Goal: Information Seeking & Learning: Check status

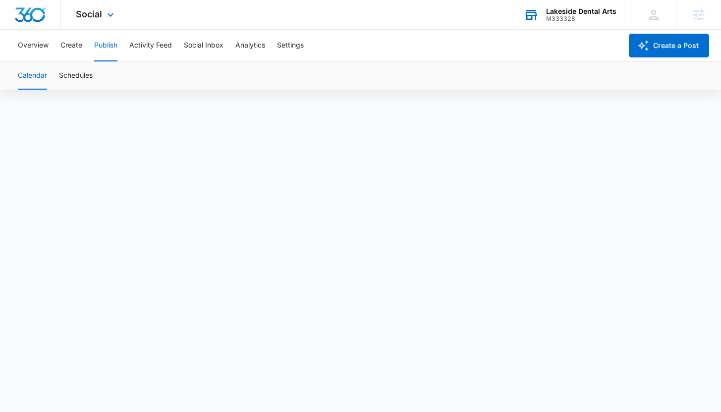
click at [558, 17] on div "M333328" at bounding box center [581, 18] width 70 height 7
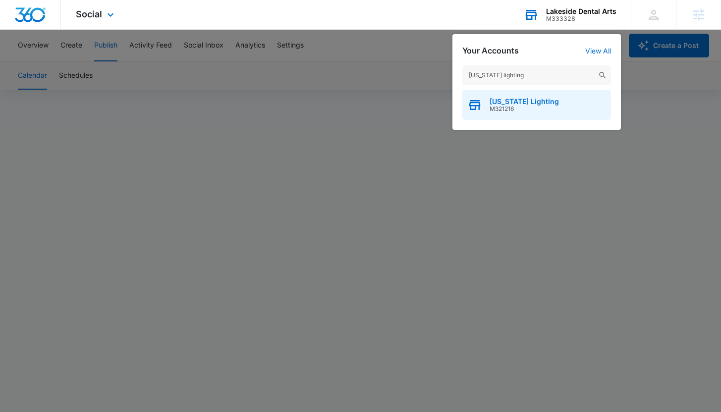
type input "[US_STATE] lighting"
click at [540, 113] on div "Georgia Lighting M321216" at bounding box center [536, 105] width 149 height 30
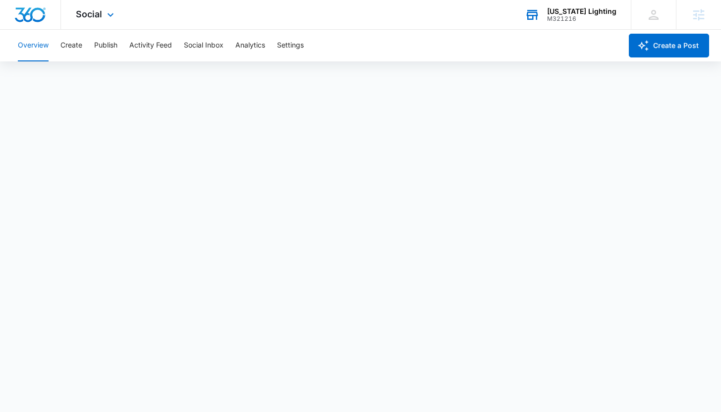
click at [277, 20] on div "Social Apps Reputation Websites Forms CRM Email Social POS Content Ads Intellig…" at bounding box center [360, 15] width 721 height 30
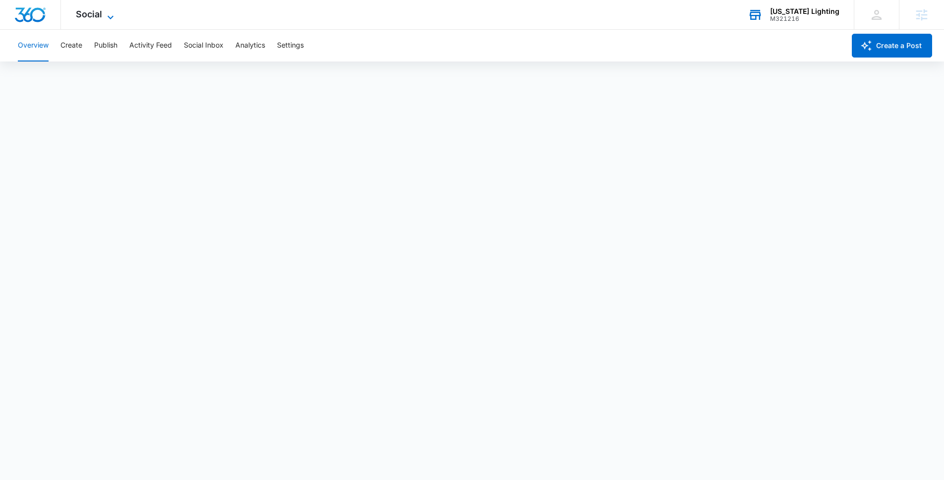
click at [111, 15] on icon at bounding box center [111, 17] width 12 height 12
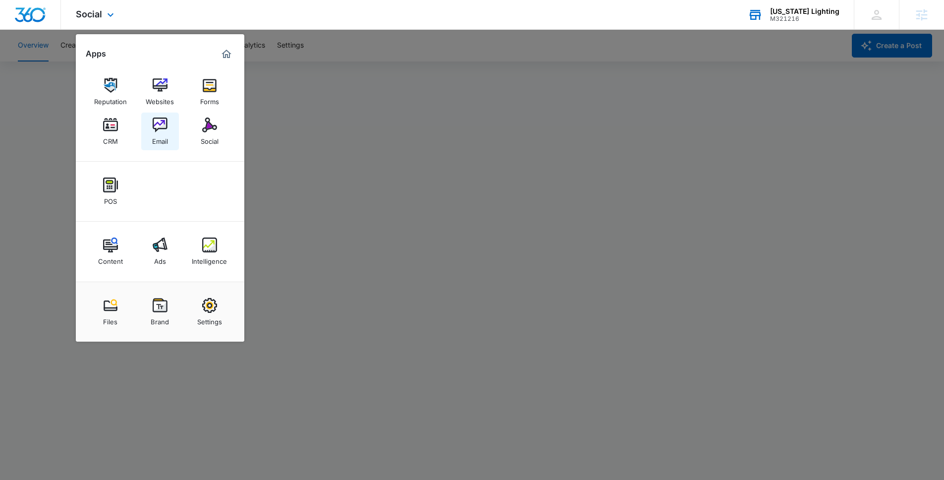
click at [166, 137] on div "Email" at bounding box center [160, 138] width 16 height 13
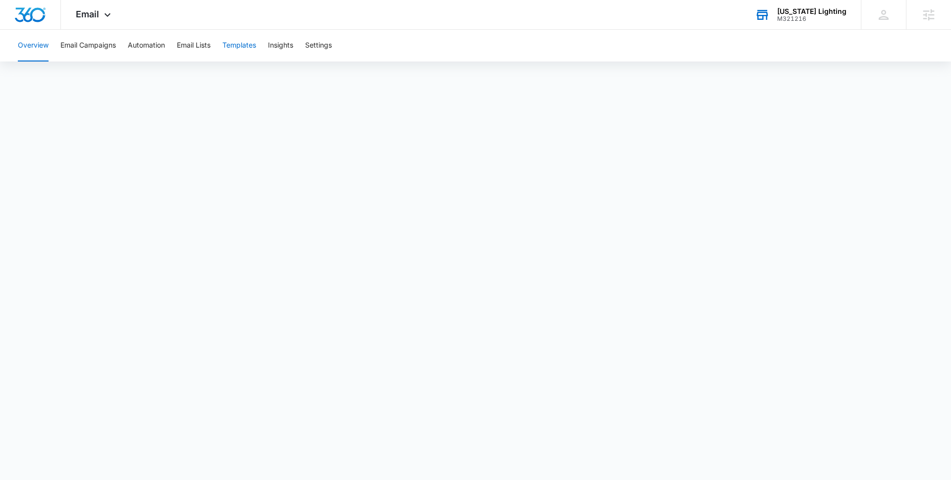
click at [236, 37] on button "Templates" at bounding box center [240, 46] width 34 height 32
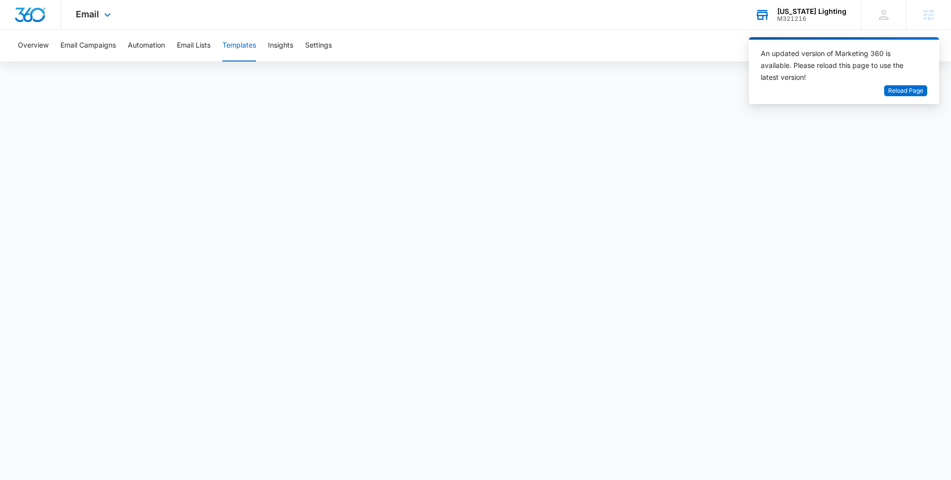
click at [208, 8] on div "Email Apps Reputation Websites Forms CRM Email Social POS Content Ads Intellige…" at bounding box center [475, 15] width 951 height 30
click at [721, 88] on span "Reload Page" at bounding box center [906, 90] width 35 height 9
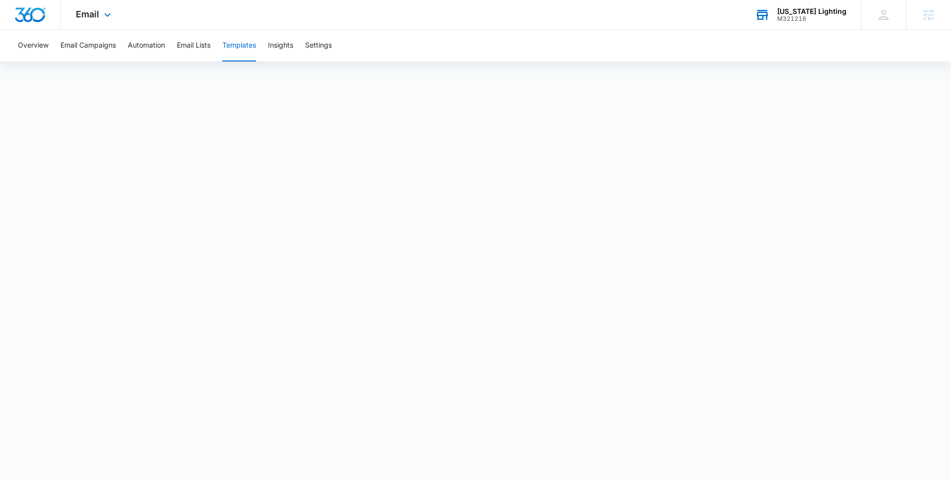
click at [792, 9] on div "[US_STATE] Lighting" at bounding box center [812, 11] width 69 height 8
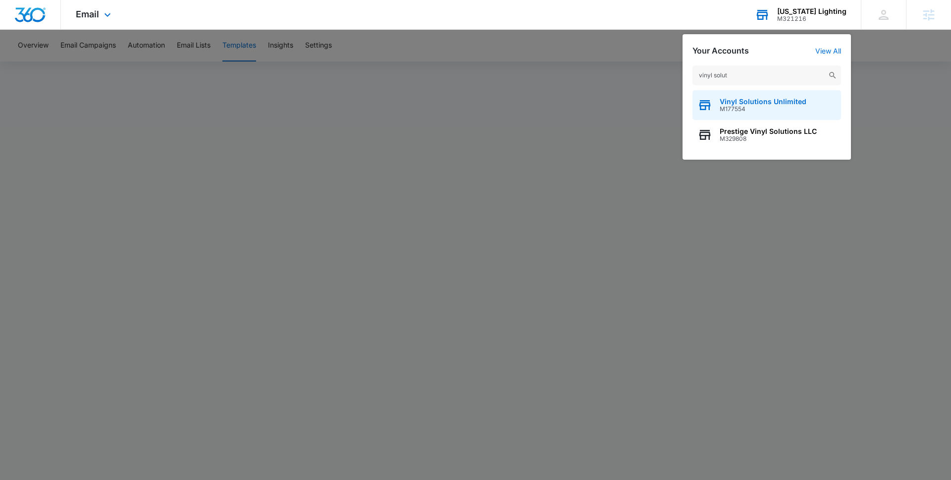
type input "vinyl solut"
click at [780, 103] on span "Vinyl Solutions Unlimited" at bounding box center [763, 102] width 87 height 8
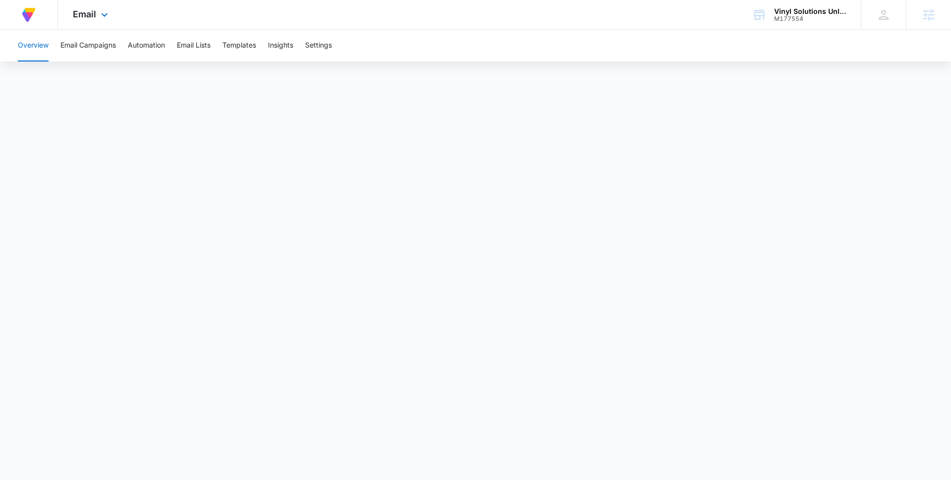
click at [87, 7] on div "Email Apps Reputation Websites Forms CRM Email Social Payments Content Ads Inte…" at bounding box center [91, 14] width 67 height 29
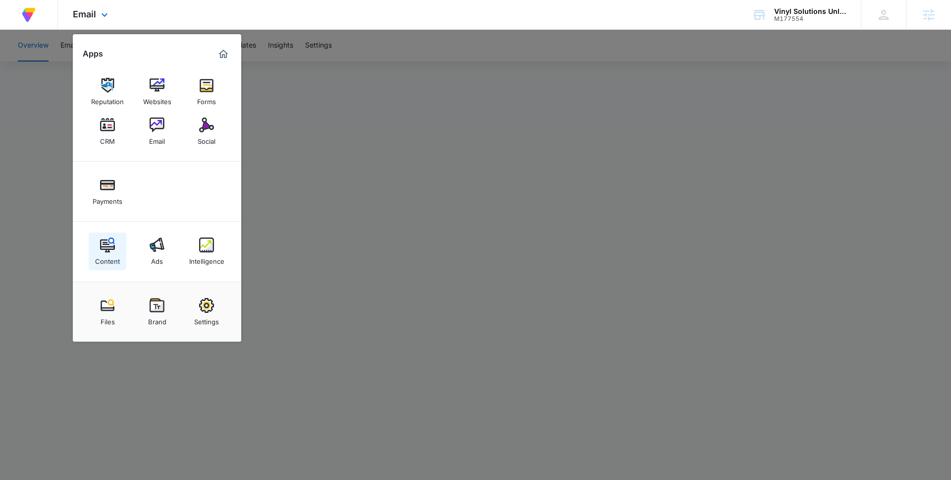
click at [111, 249] on img at bounding box center [107, 244] width 15 height 15
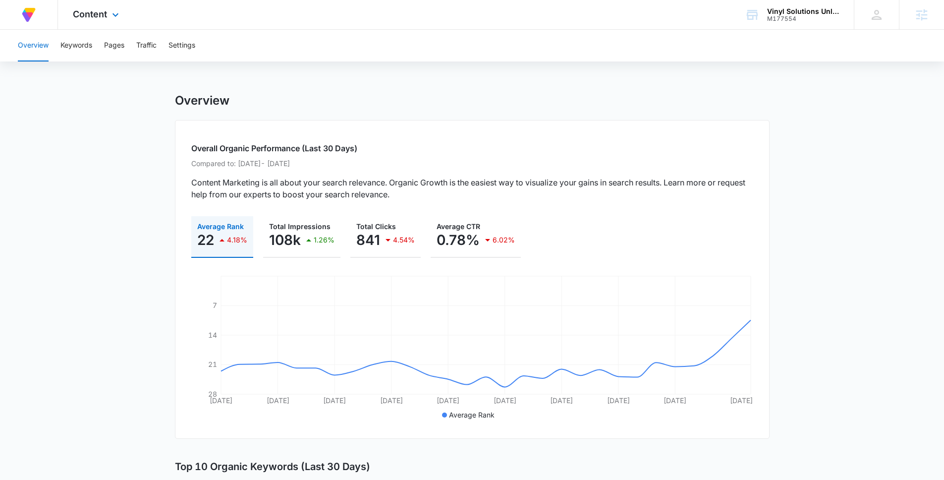
click at [102, 8] on div "Content Apps Reputation Websites Forms CRM Email Social Payments Content Ads In…" at bounding box center [97, 14] width 78 height 29
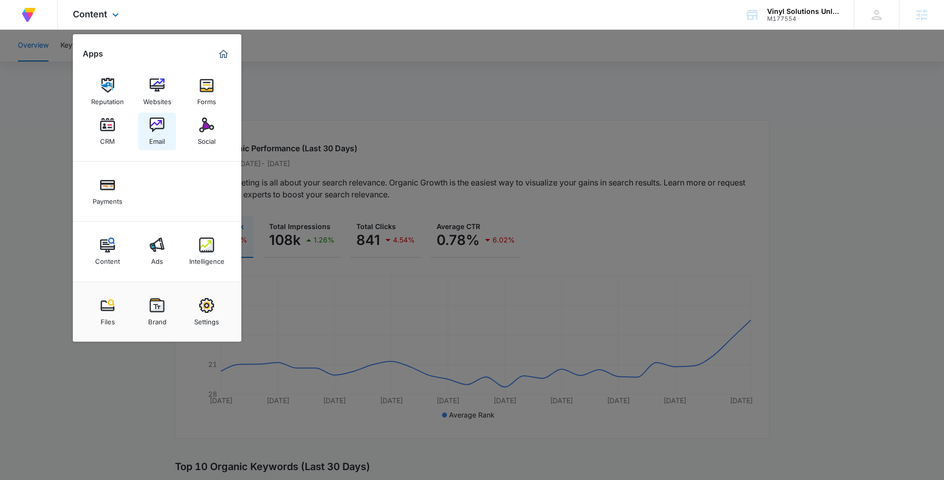
click at [160, 136] on div "Email" at bounding box center [157, 138] width 16 height 13
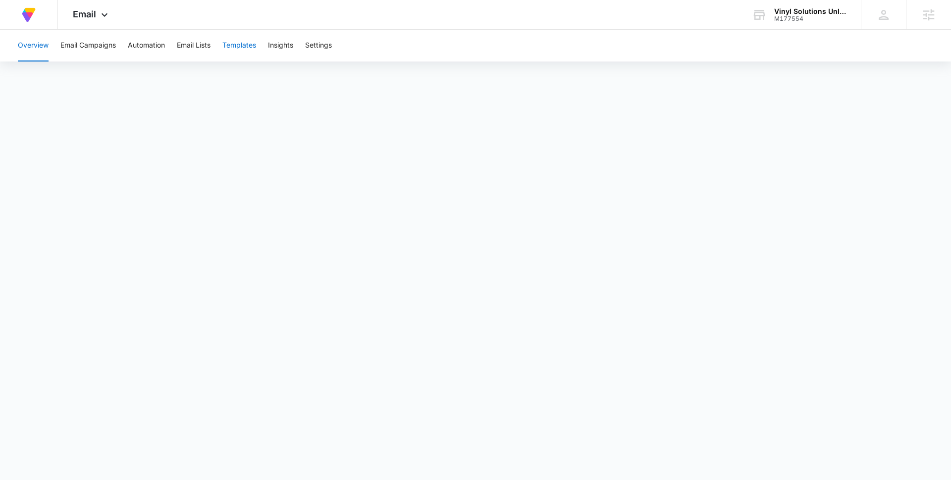
click at [240, 44] on button "Templates" at bounding box center [240, 46] width 34 height 32
click at [96, 14] on span "Email" at bounding box center [84, 14] width 23 height 10
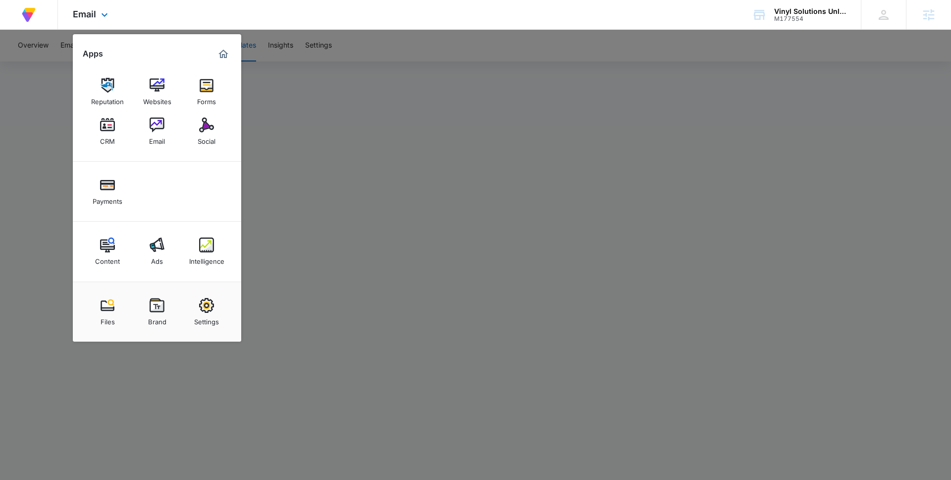
click at [223, 51] on img "Marketing 360® Dashboard" at bounding box center [224, 54] width 12 height 12
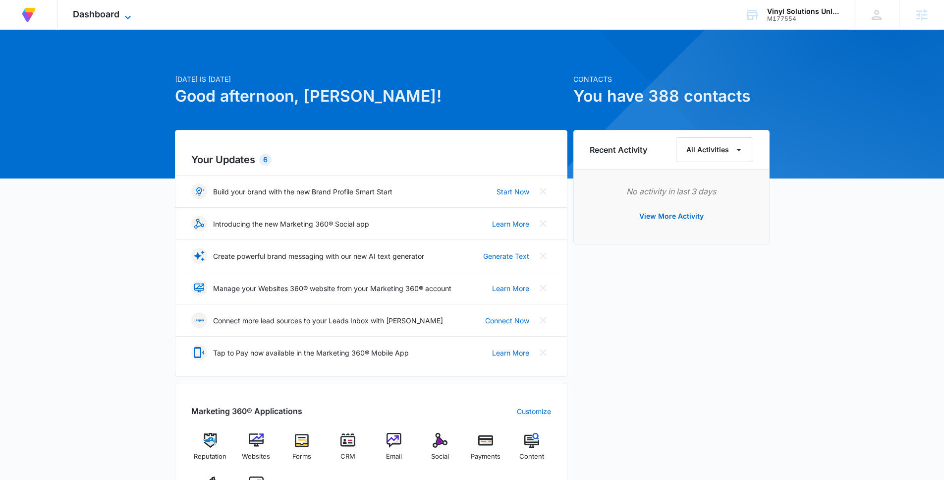
click at [103, 18] on span "Dashboard" at bounding box center [96, 14] width 47 height 10
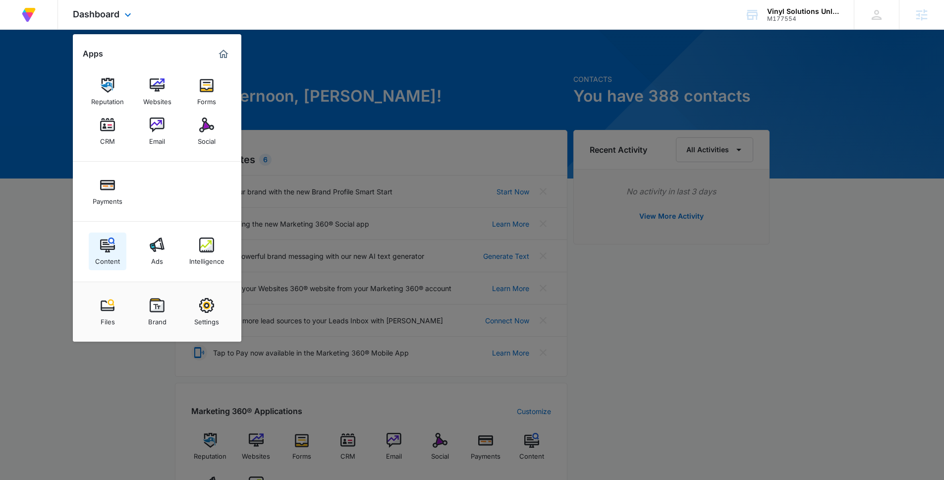
click at [104, 250] on img at bounding box center [107, 244] width 15 height 15
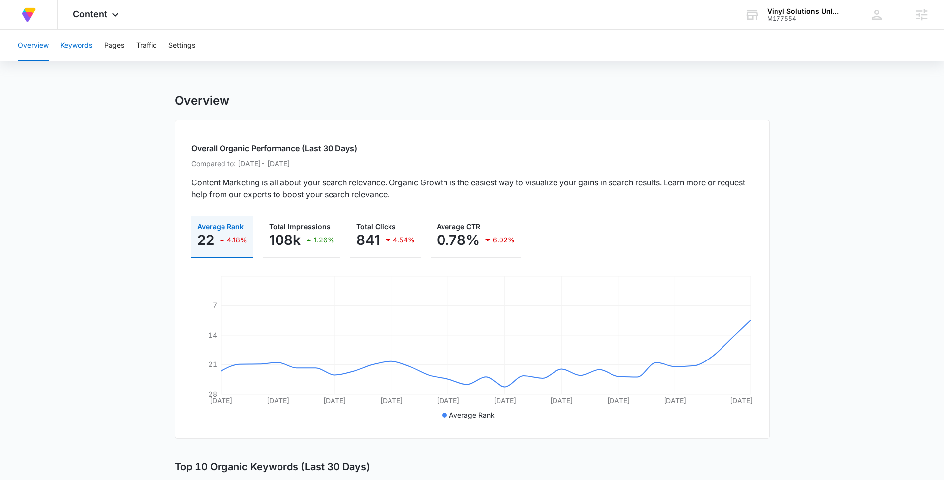
click at [65, 49] on button "Keywords" at bounding box center [76, 46] width 32 height 32
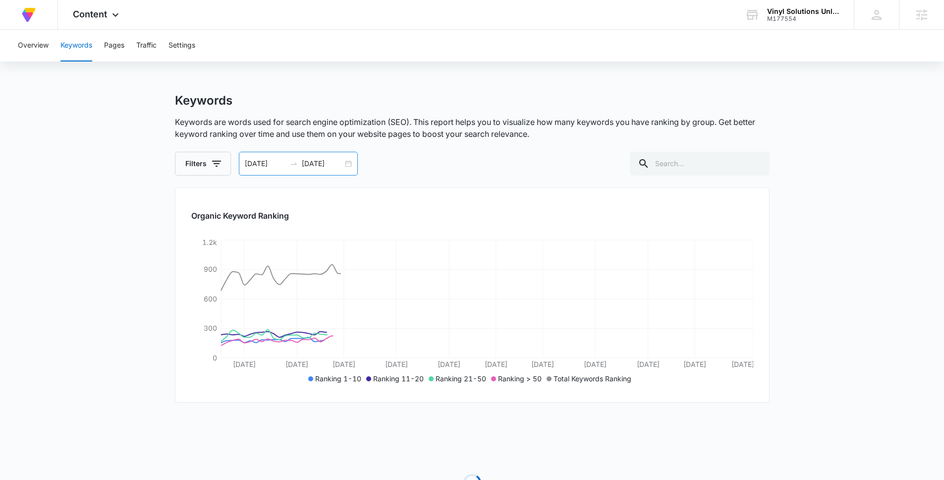
click at [249, 163] on input "[DATE]" at bounding box center [265, 163] width 41 height 11
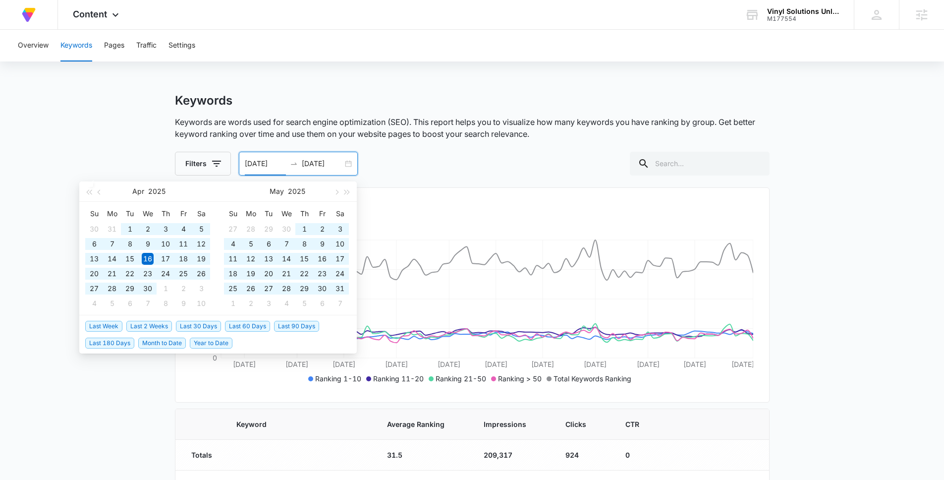
click at [203, 343] on span "Year to Date" at bounding box center [211, 342] width 43 height 11
type input "[DATE]"
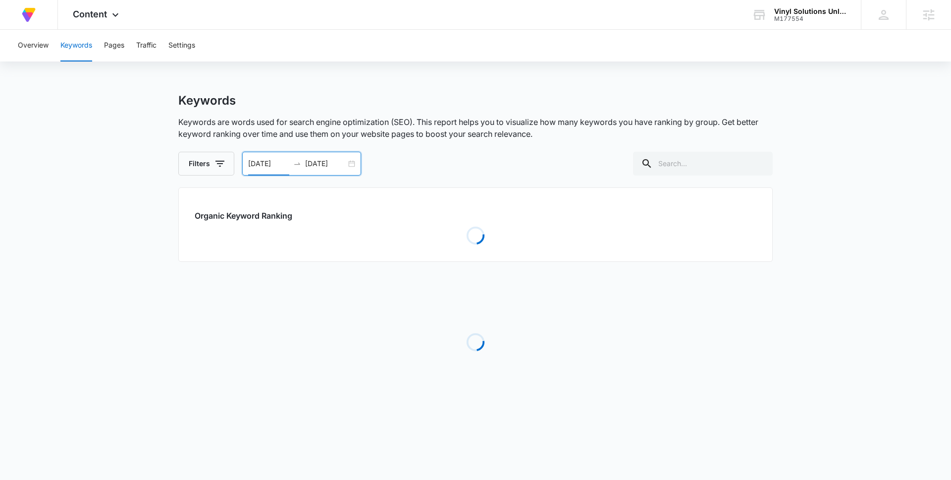
click at [114, 270] on main "Keywords Keywords are words used for search engine optimization (SEO). This rep…" at bounding box center [475, 260] width 951 height 335
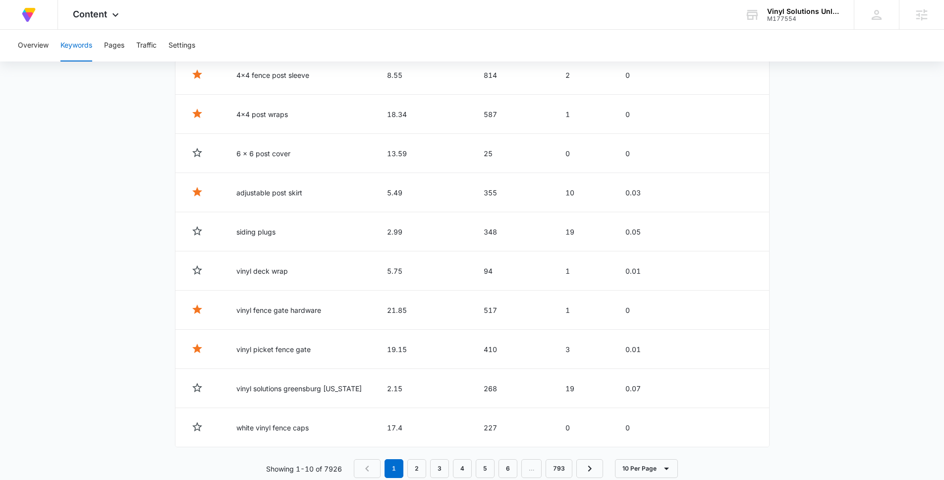
scroll to position [437, 0]
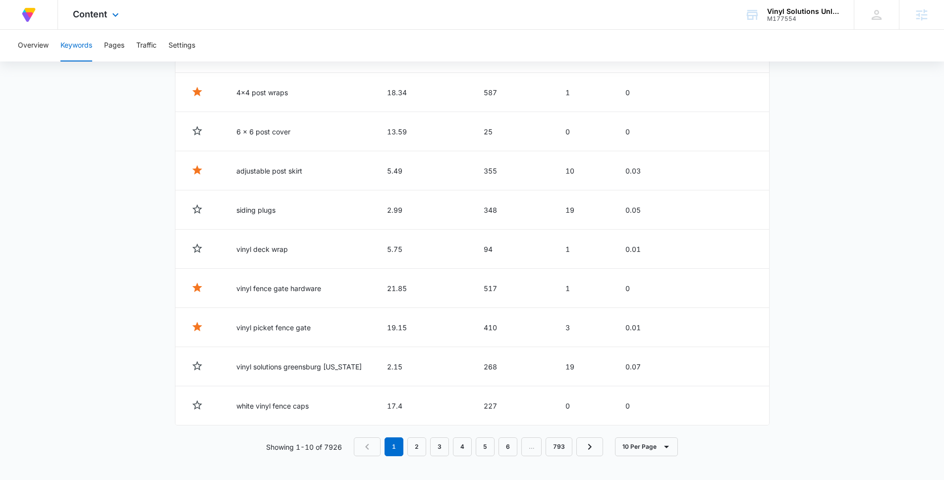
click at [105, 22] on div "Content Apps Reputation Websites Forms CRM Email Social Payments Content Ads In…" at bounding box center [97, 14] width 78 height 29
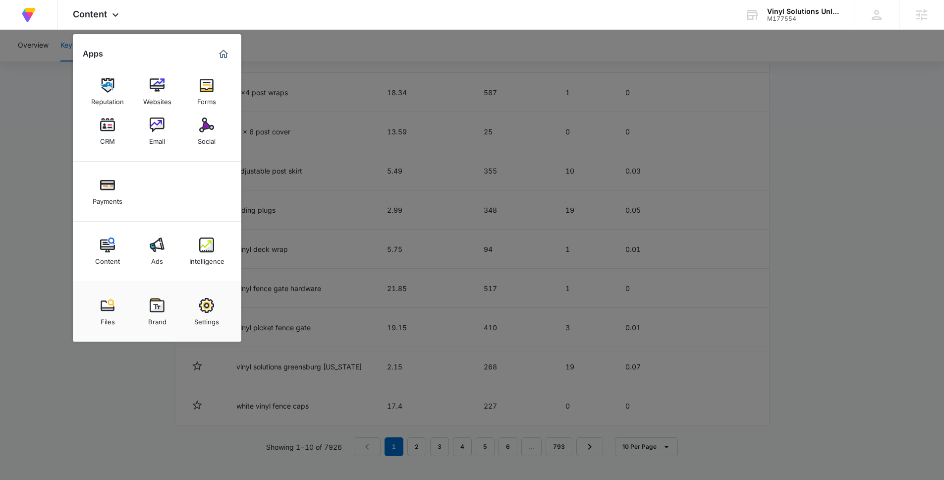
click at [61, 154] on div at bounding box center [472, 240] width 944 height 480
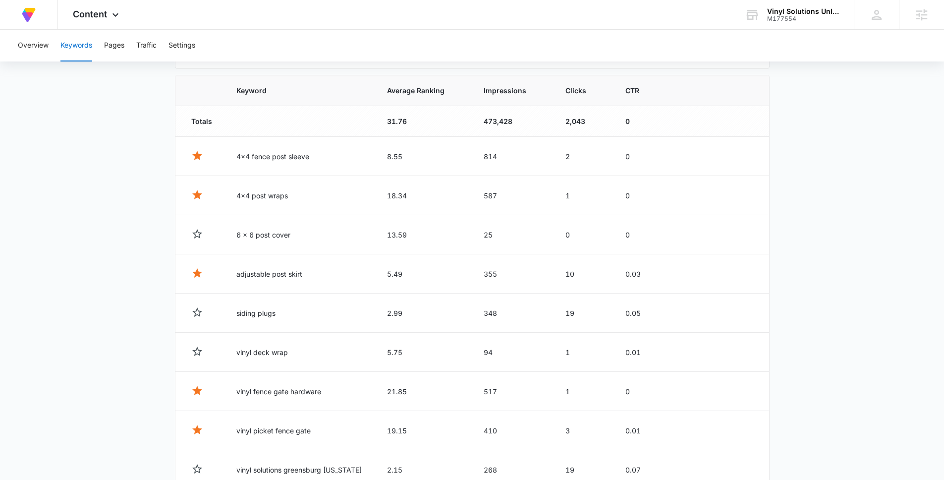
scroll to position [333, 0]
click at [716, 270] on button "Performance Details" at bounding box center [715, 274] width 74 height 19
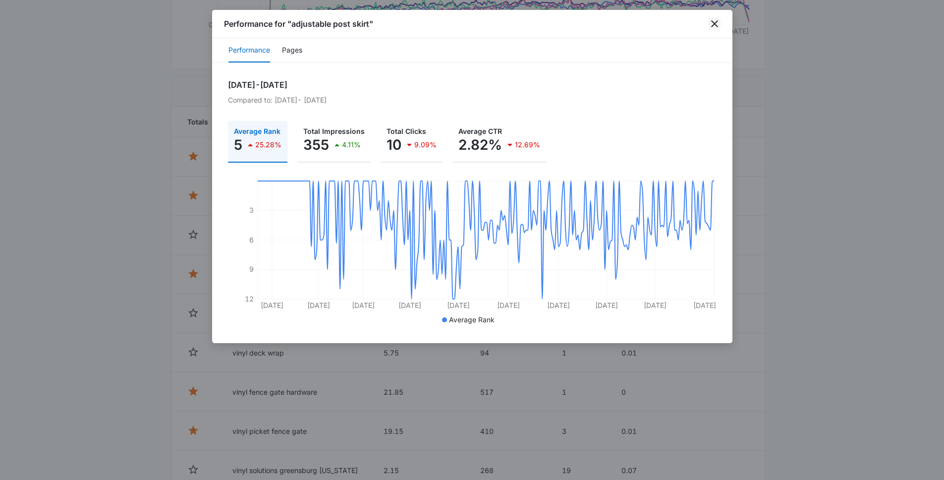
click at [715, 28] on icon "close" at bounding box center [715, 24] width 12 height 12
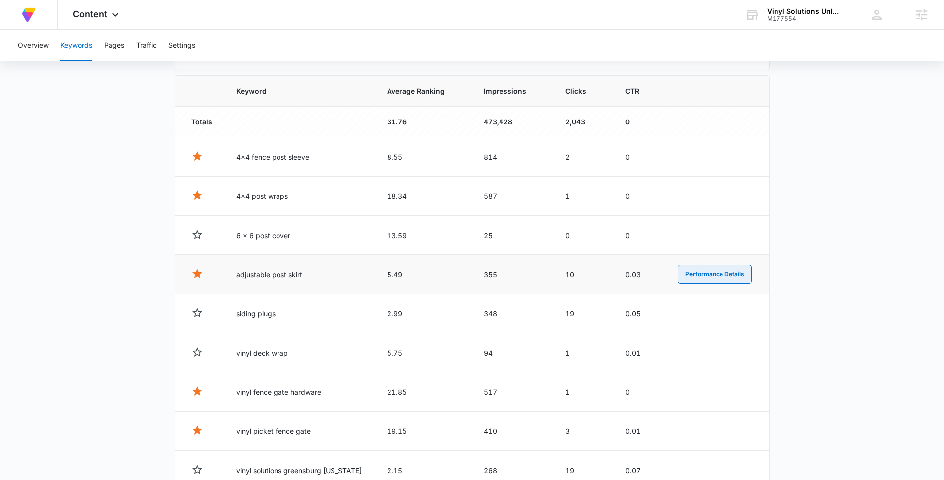
scroll to position [437, 0]
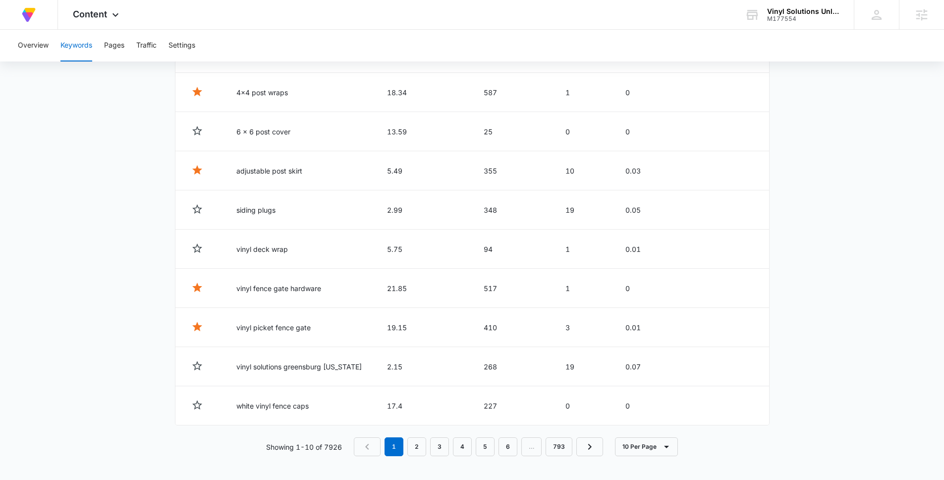
drag, startPoint x: 324, startPoint y: 448, endPoint x: 367, endPoint y: 447, distance: 43.6
click at [368, 448] on div "Showing 1-10 of 7926 1 2 3 4 5 6 … 793 10 Per Page" at bounding box center [472, 446] width 595 height 19
click at [335, 447] on p "Showing 1-10 of 7926" at bounding box center [304, 447] width 76 height 10
click at [344, 452] on div "Showing 1-10 of 7926 1 2 3 4 5 6 … 793 10 Per Page" at bounding box center [472, 446] width 595 height 19
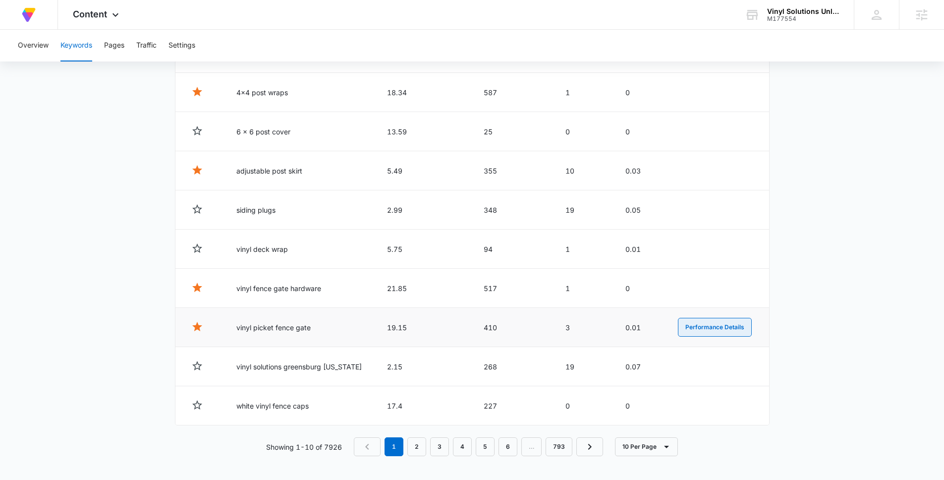
click at [685, 325] on button "Performance Details" at bounding box center [715, 327] width 74 height 19
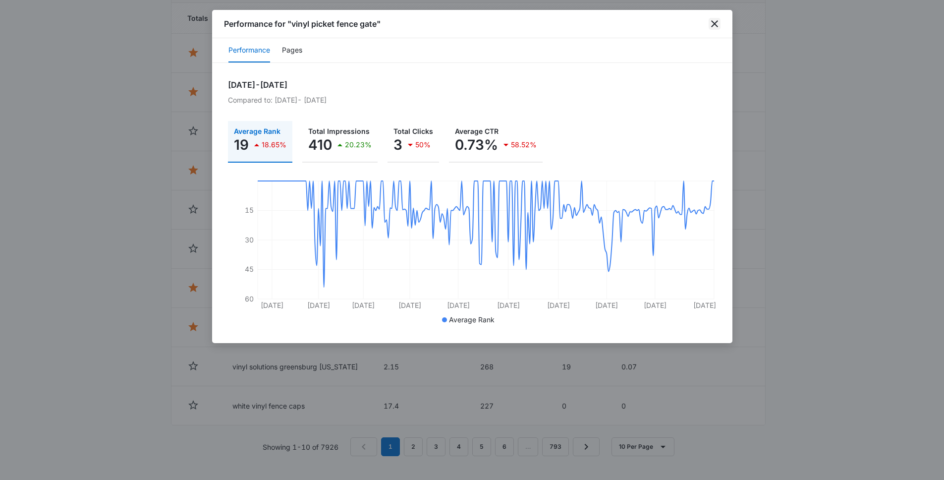
click at [715, 24] on icon "close" at bounding box center [714, 23] width 7 height 7
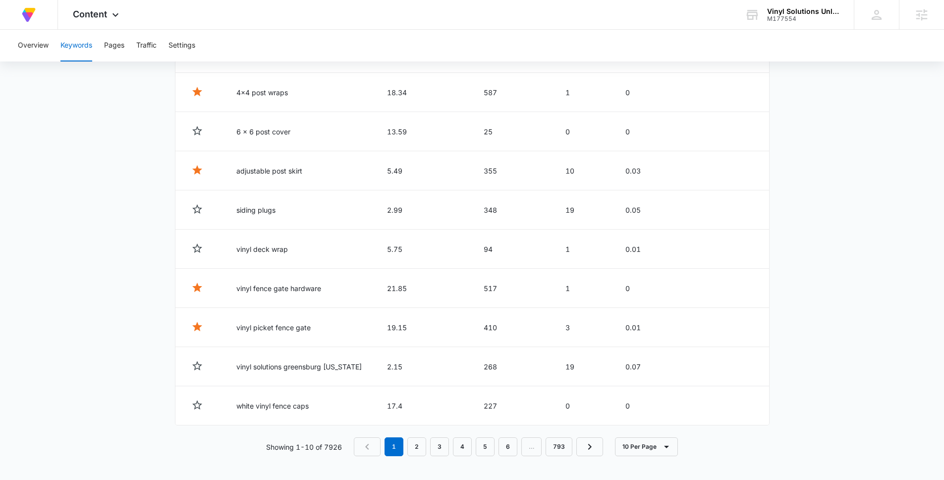
scroll to position [0, 0]
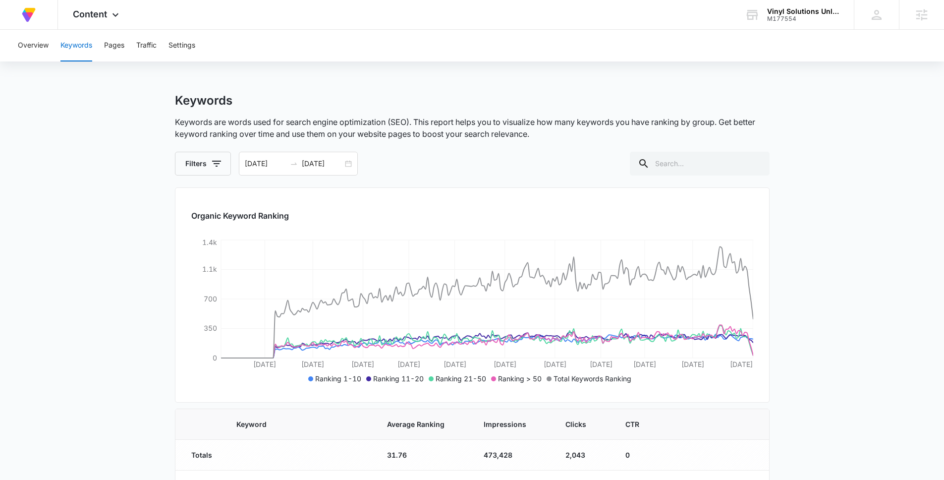
click at [92, 20] on div "Content Apps Reputation Websites Forms CRM Email Social Payments Content Ads In…" at bounding box center [97, 14] width 78 height 29
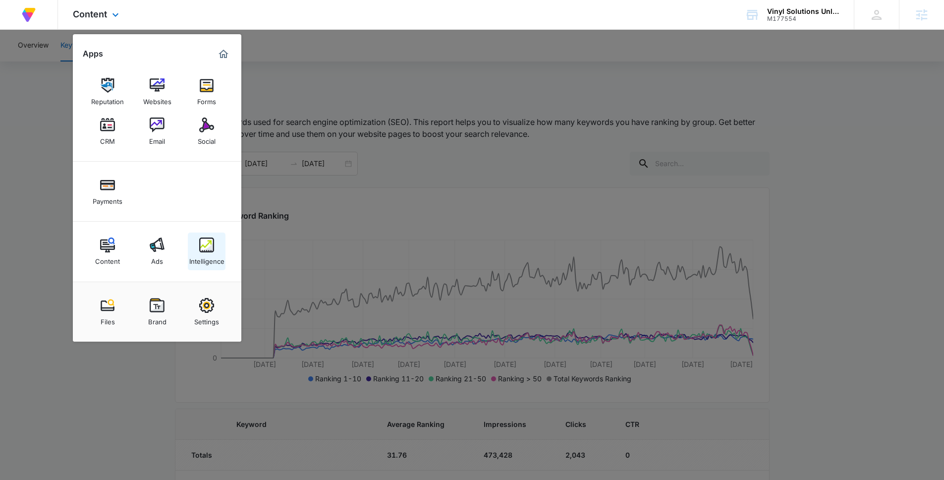
click at [204, 248] on img at bounding box center [206, 244] width 15 height 15
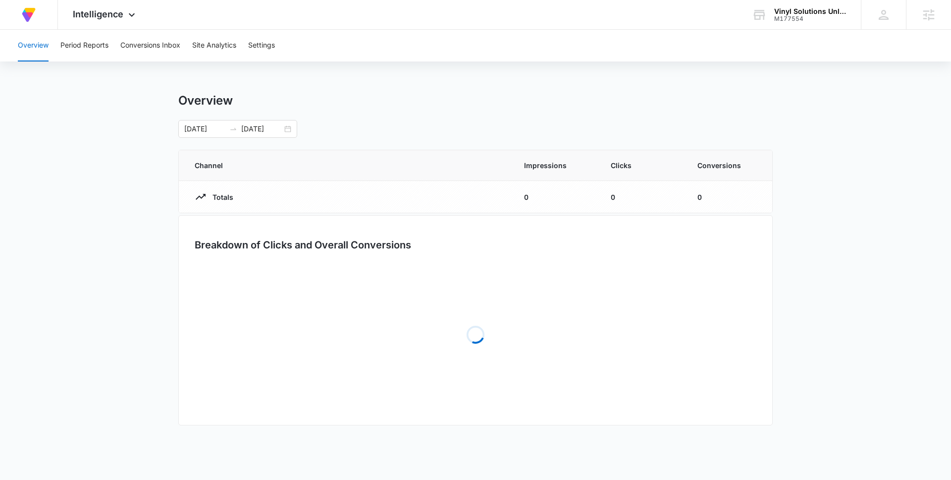
click at [119, 49] on div "Overview Period Reports Conversions Inbox Site Analytics Settings" at bounding box center [476, 46] width 928 height 32
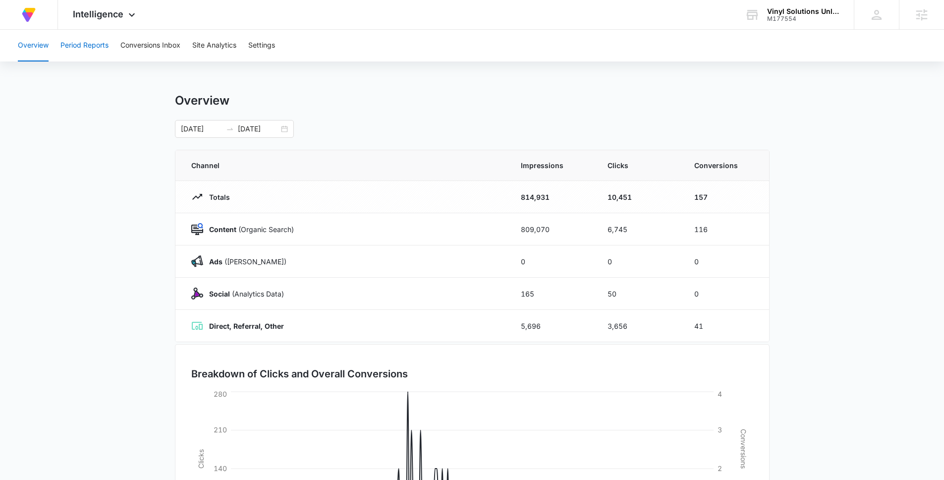
click at [102, 49] on button "Period Reports" at bounding box center [84, 46] width 48 height 32
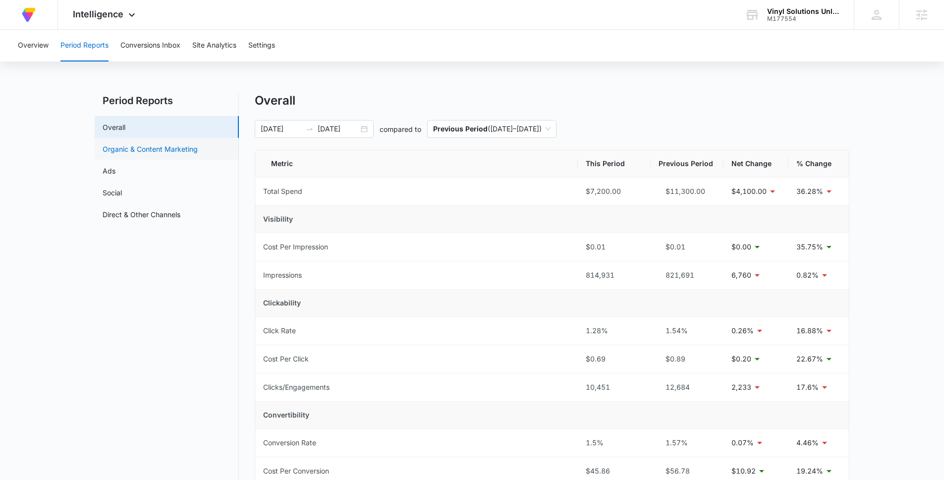
click at [135, 153] on link "Organic & Content Marketing" at bounding box center [150, 149] width 95 height 10
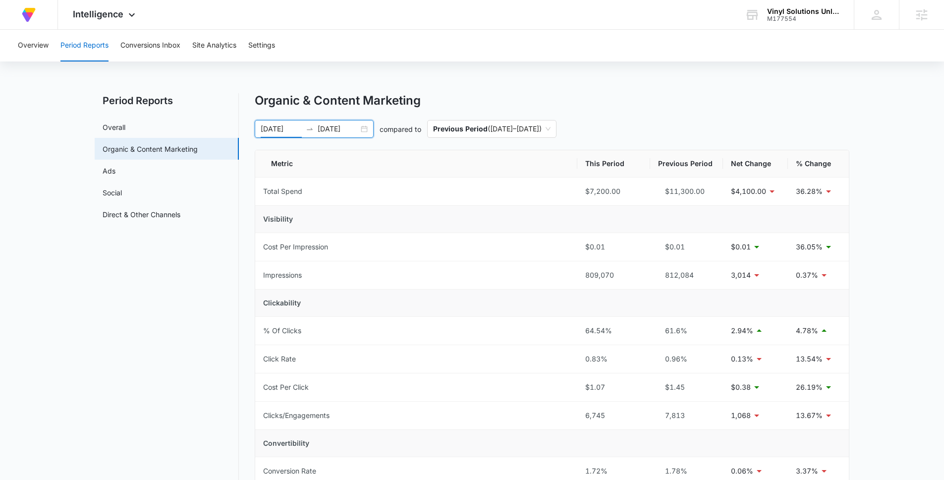
click at [271, 123] on input "[DATE]" at bounding box center [281, 128] width 41 height 11
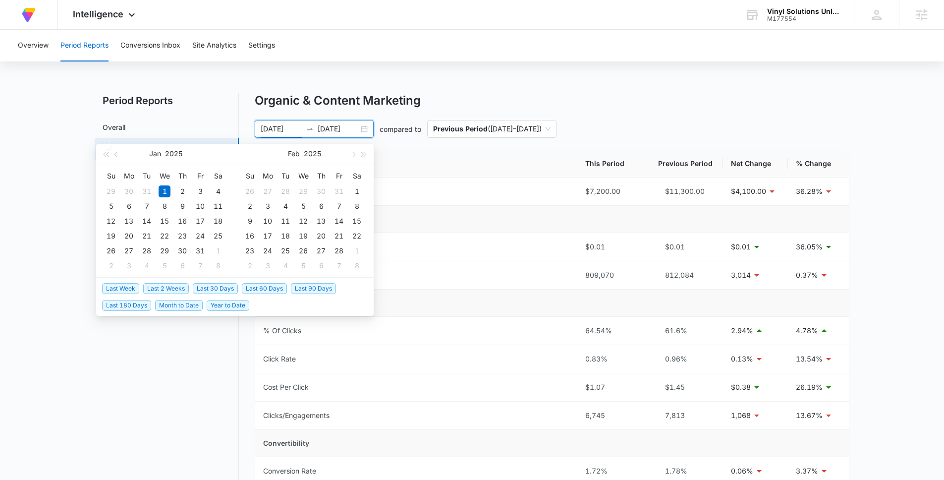
click at [301, 292] on span "Last 90 Days" at bounding box center [313, 288] width 45 height 11
type input "[DATE]"
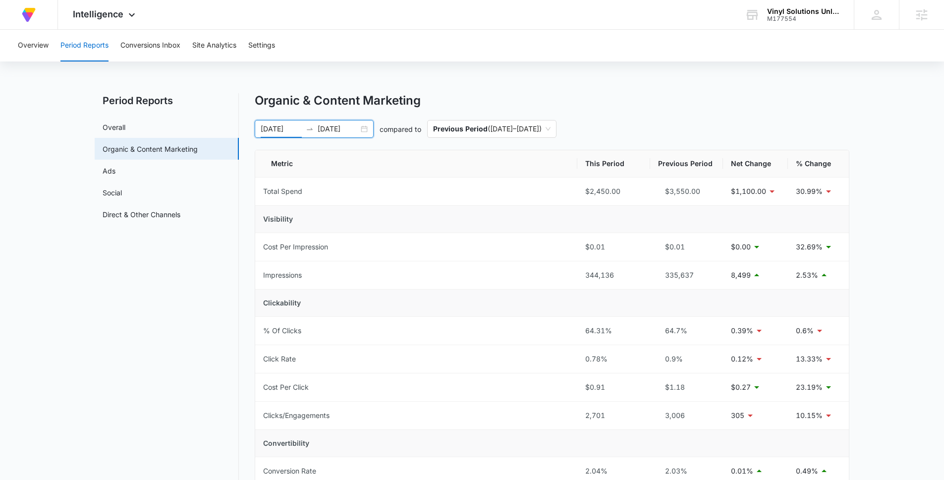
click at [482, 139] on div "Organic & Content Marketing [DATE] [DATE] compared to Previous Period ( [DATE] …" at bounding box center [552, 427] width 595 height 669
click at [492, 121] on span "Previous Period ( [DATE] – [DATE] )" at bounding box center [491, 128] width 117 height 17
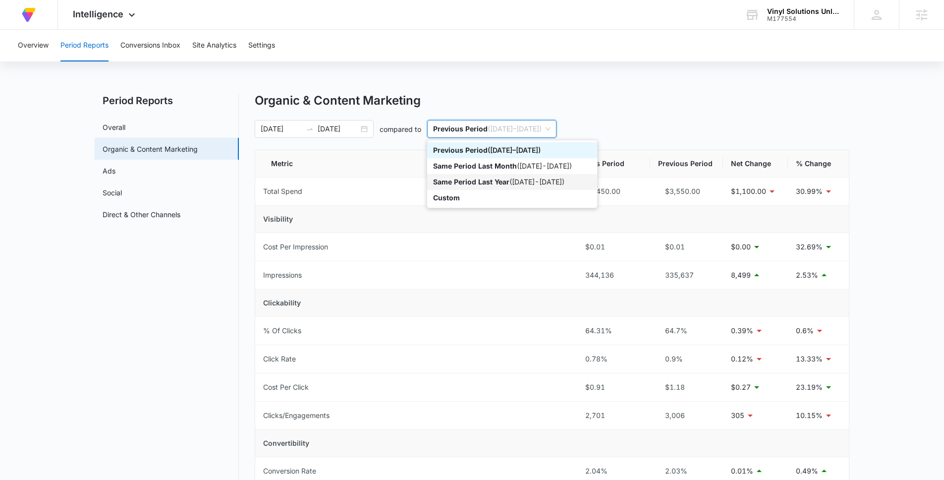
click at [510, 186] on div "Same Period Last Year ( [DATE] - [DATE] )" at bounding box center [512, 181] width 158 height 11
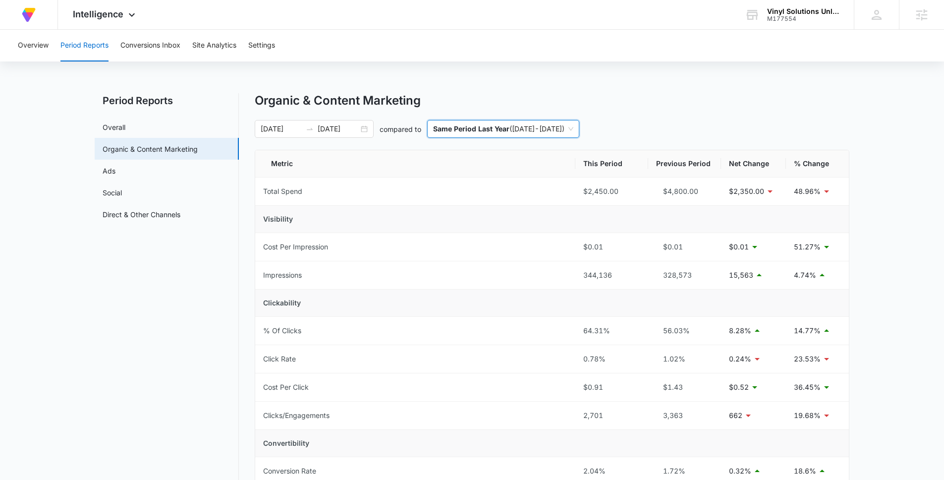
click at [693, 111] on div "Organic & Content Marketing [DATE] [DATE] compared to last-year Same Period Las…" at bounding box center [552, 427] width 595 height 669
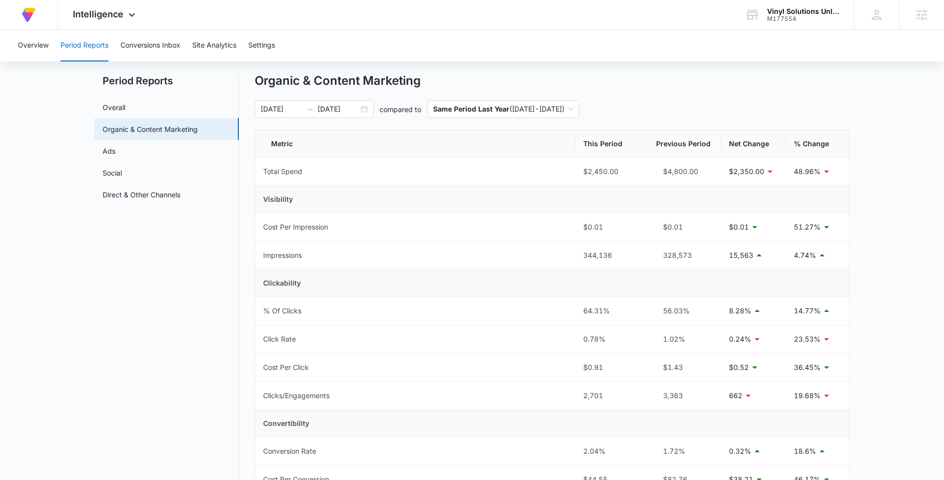
scroll to position [39, 0]
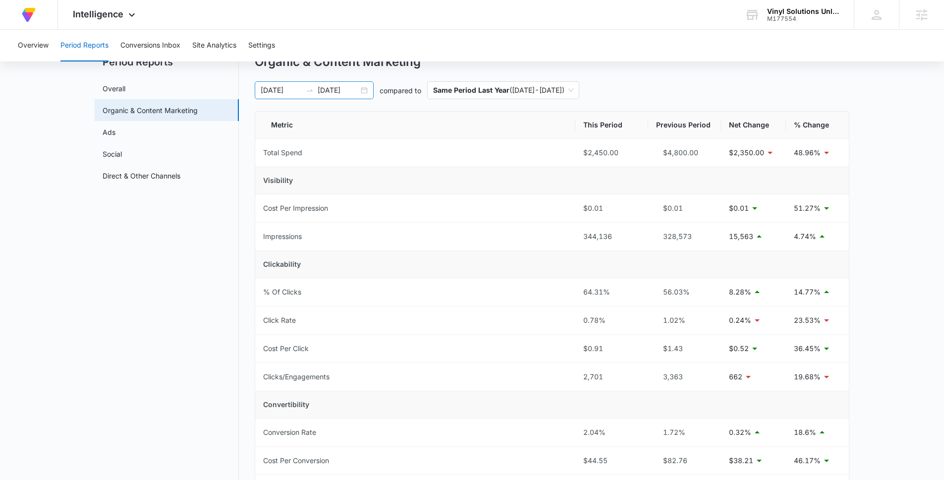
click at [323, 92] on input "[DATE]" at bounding box center [338, 90] width 41 height 11
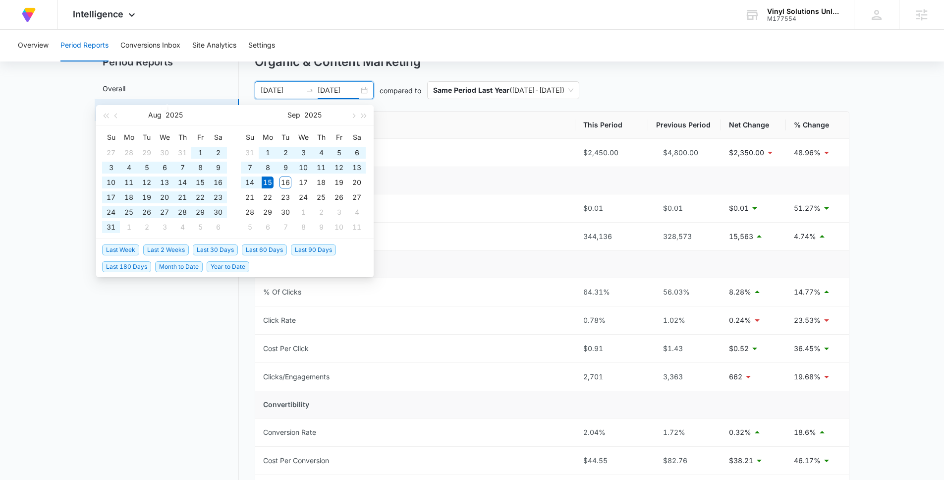
click at [317, 253] on span "Last 90 Days" at bounding box center [313, 249] width 45 height 11
type input "[DATE]"
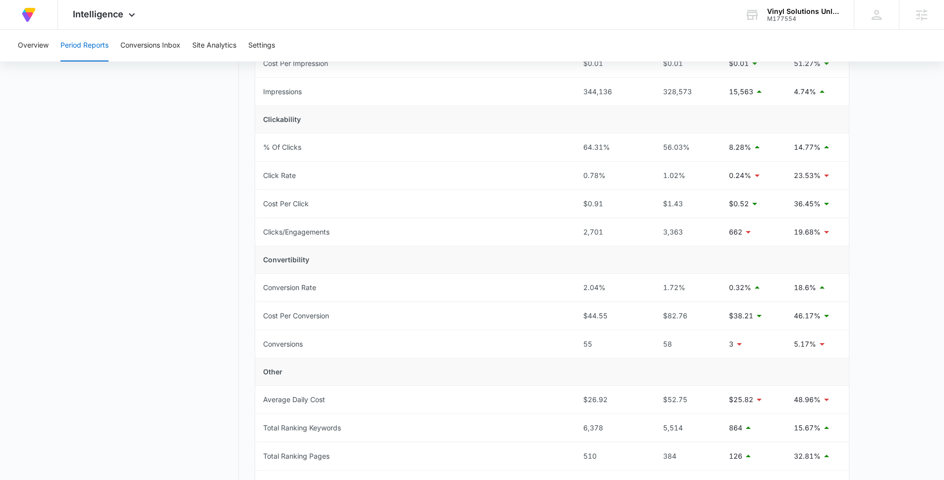
scroll to position [0, 0]
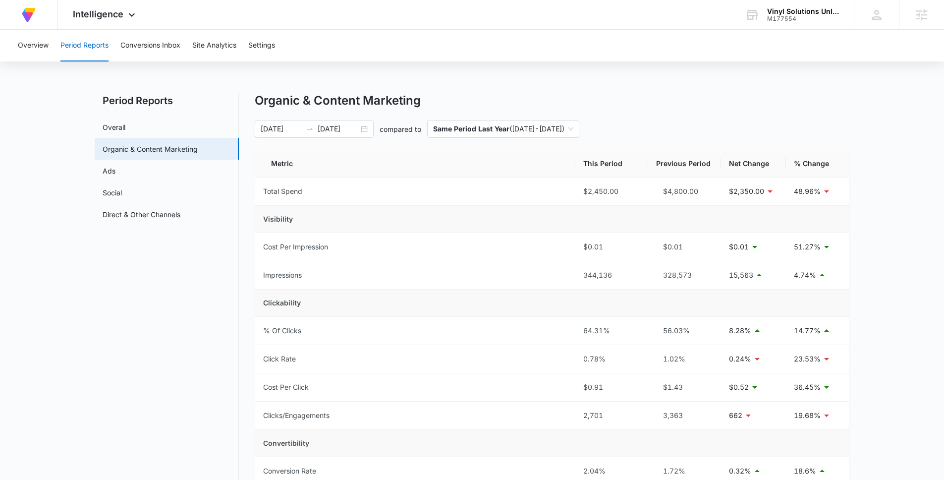
click at [870, 293] on main "Period Reports Overall Organic & Content Marketing Ads Social Direct & Other Ch…" at bounding box center [472, 439] width 944 height 693
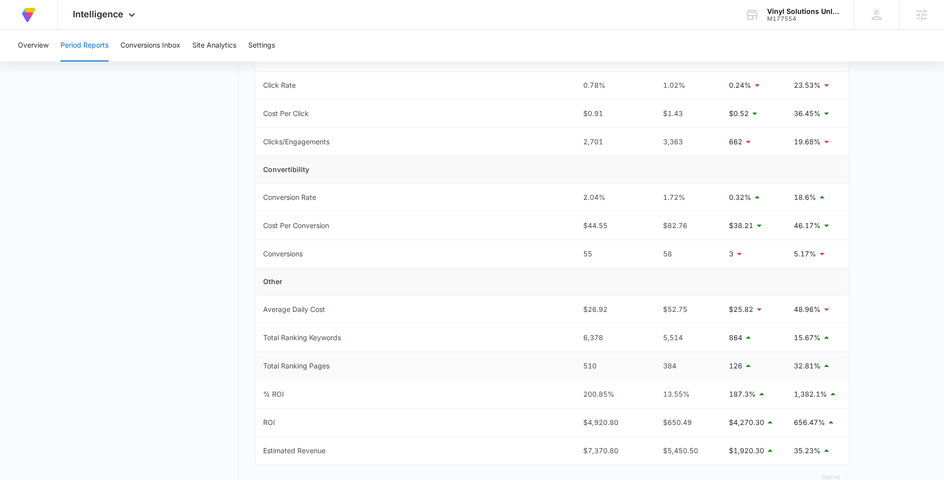
scroll to position [293, 0]
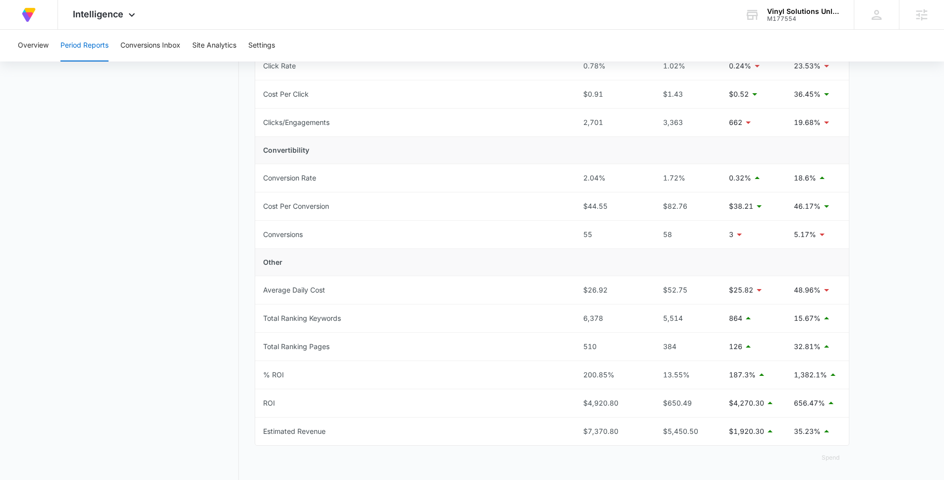
click at [745, 262] on td "Other" at bounding box center [552, 262] width 594 height 27
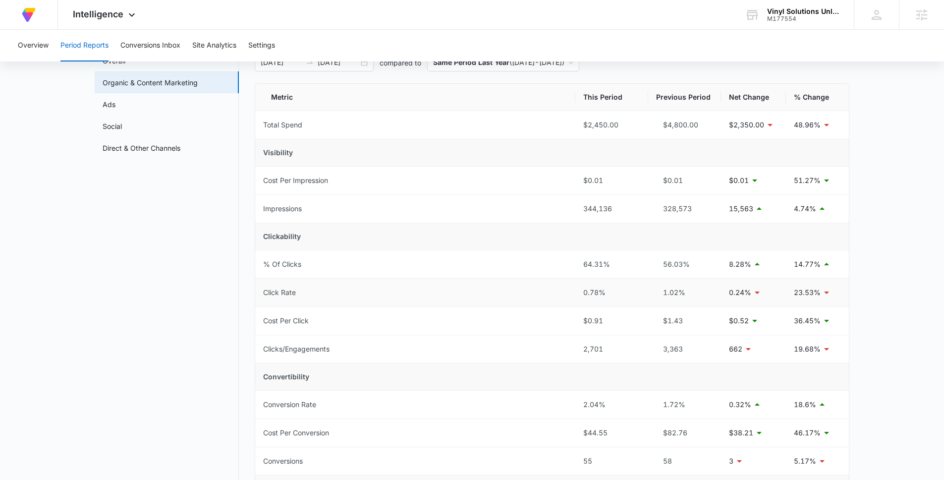
scroll to position [65, 0]
click at [856, 263] on main "Period Reports Overall Organic & Content Marketing Ads Social Direct & Other Ch…" at bounding box center [472, 374] width 944 height 693
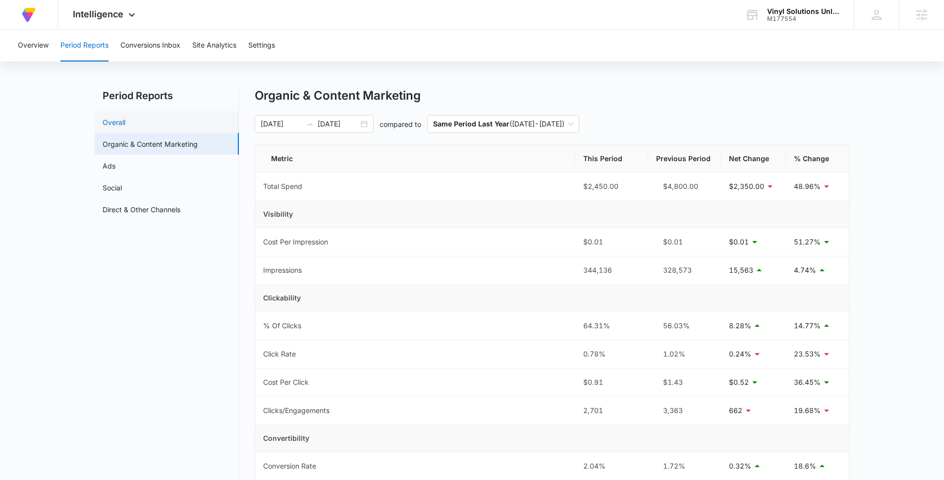
scroll to position [0, 0]
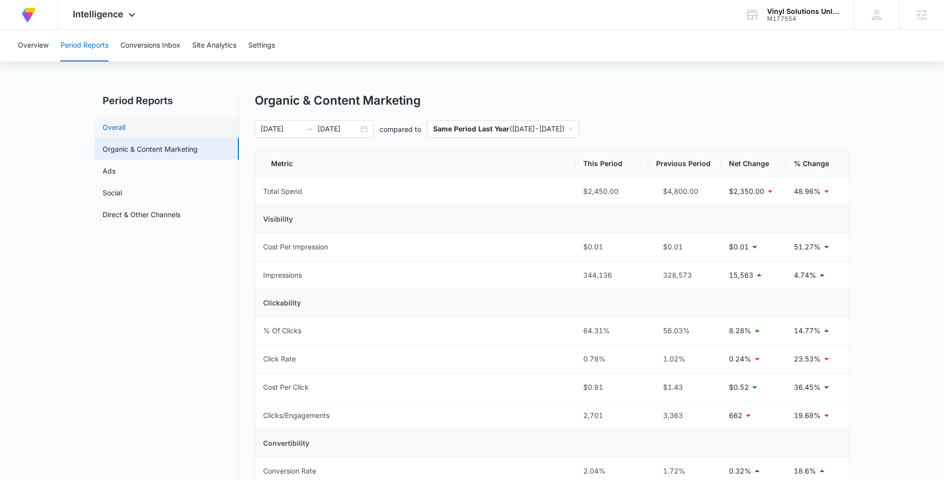
click at [125, 128] on link "Overall" at bounding box center [114, 127] width 23 height 10
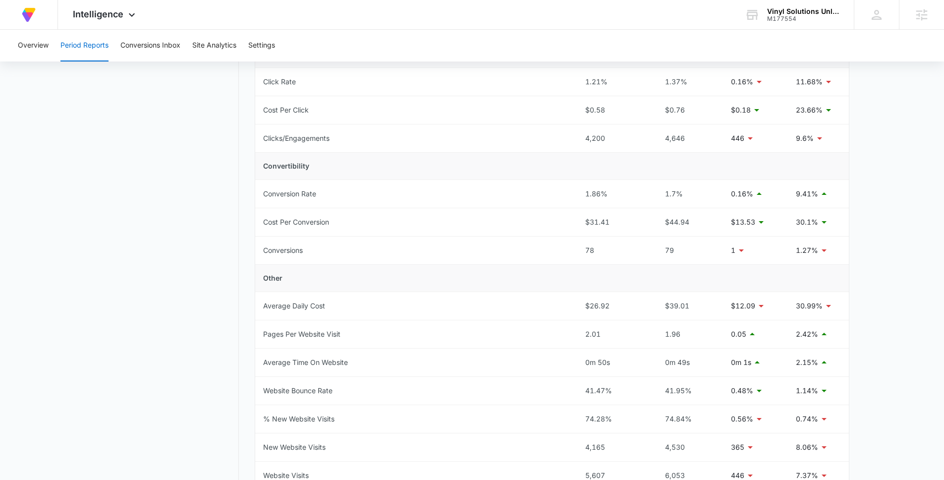
scroll to position [334, 0]
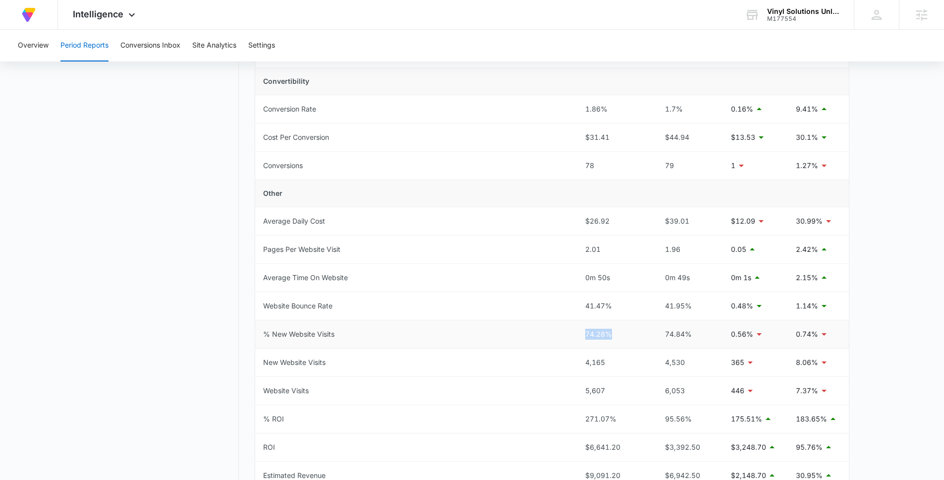
drag, startPoint x: 584, startPoint y: 335, endPoint x: 611, endPoint y: 334, distance: 26.8
click at [611, 334] on td "74.28%" at bounding box center [613, 334] width 73 height 28
click at [584, 336] on td "74.28%" at bounding box center [613, 334] width 73 height 28
drag, startPoint x: 585, startPoint y: 336, endPoint x: 612, endPoint y: 334, distance: 26.3
click at [612, 334] on div "74.28%" at bounding box center [613, 334] width 57 height 11
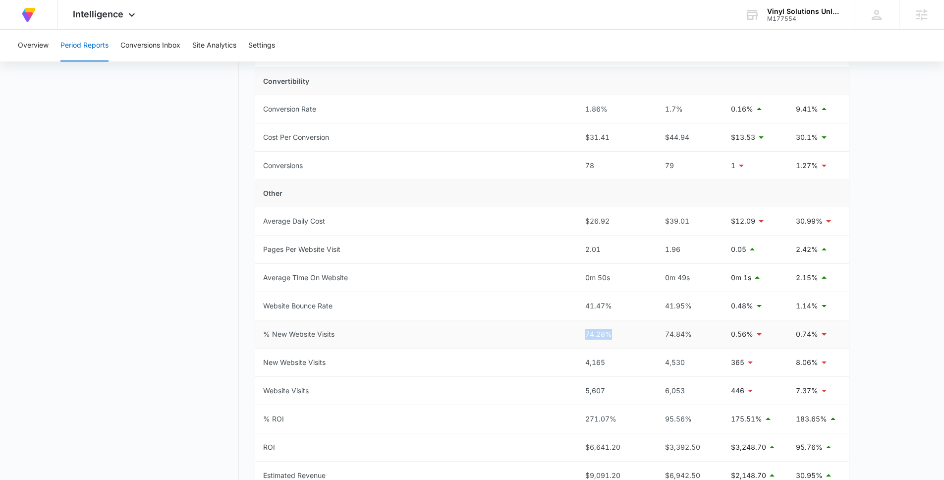
click at [617, 335] on div "74.28%" at bounding box center [613, 334] width 57 height 11
click at [159, 44] on button "Conversions Inbox" at bounding box center [150, 46] width 60 height 32
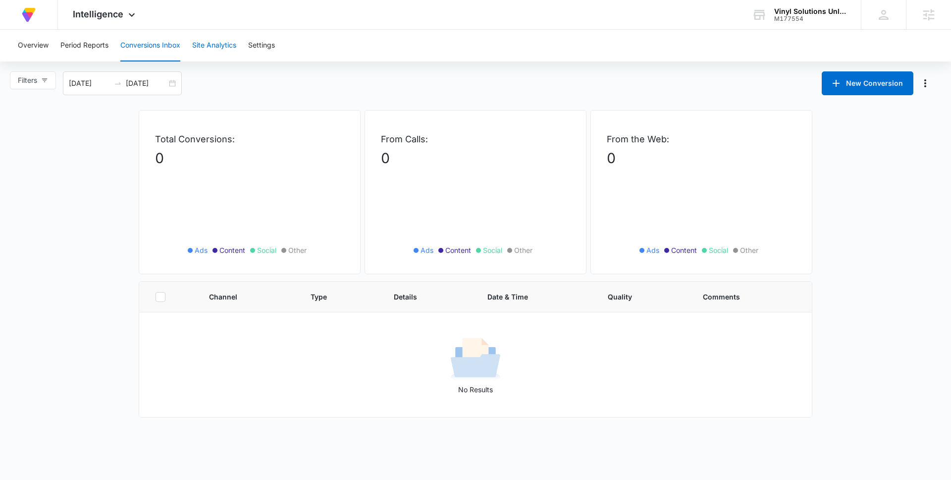
click at [219, 44] on button "Site Analytics" at bounding box center [214, 46] width 44 height 32
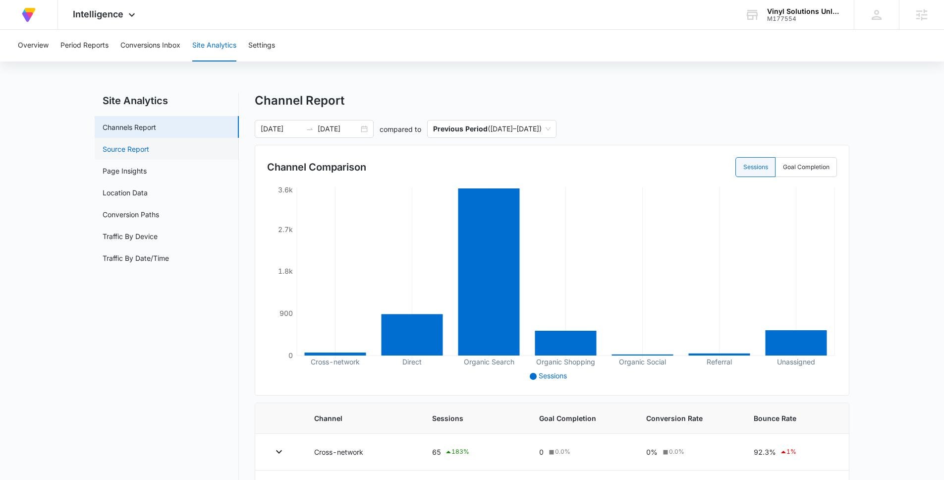
click at [119, 154] on link "Source Report" at bounding box center [126, 149] width 47 height 10
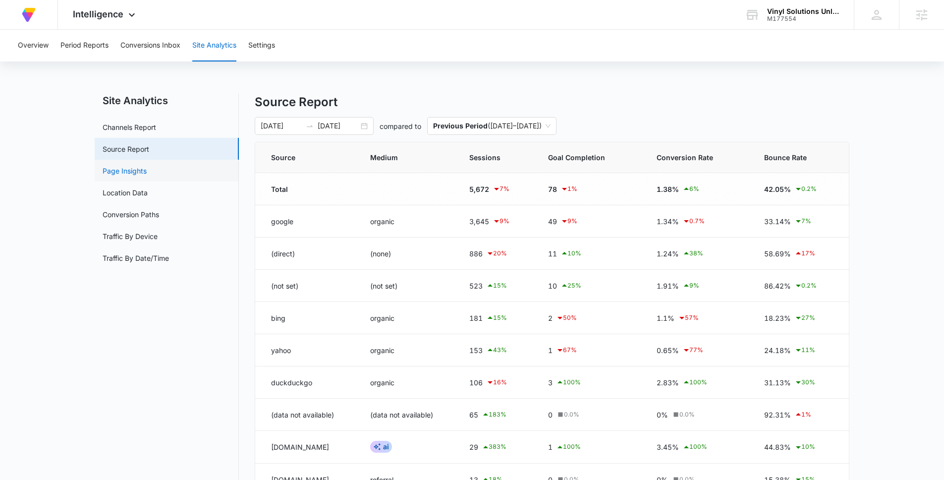
click at [147, 172] on link "Page Insights" at bounding box center [125, 171] width 44 height 10
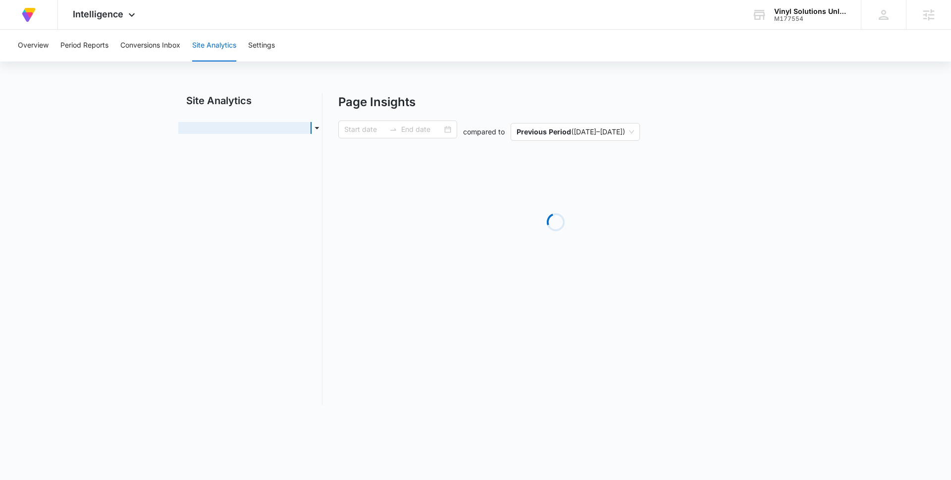
type input "[DATE]"
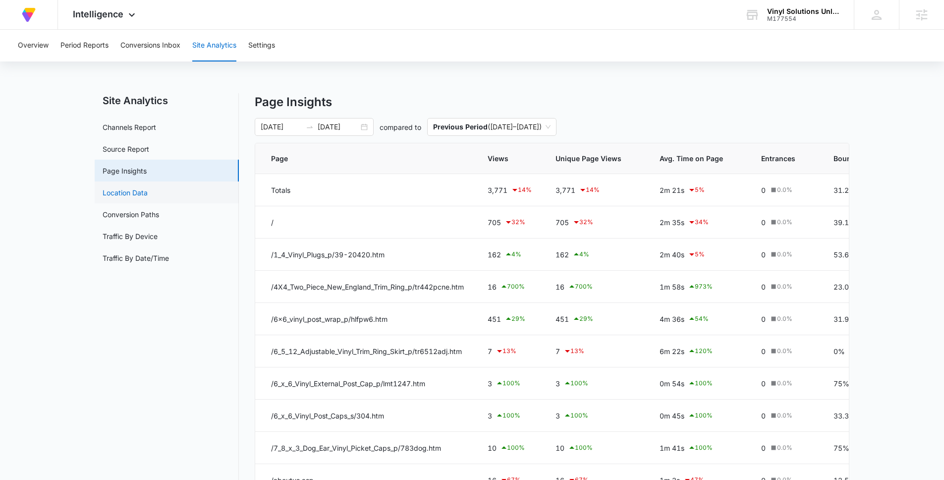
click at [148, 197] on link "Location Data" at bounding box center [125, 192] width 45 height 10
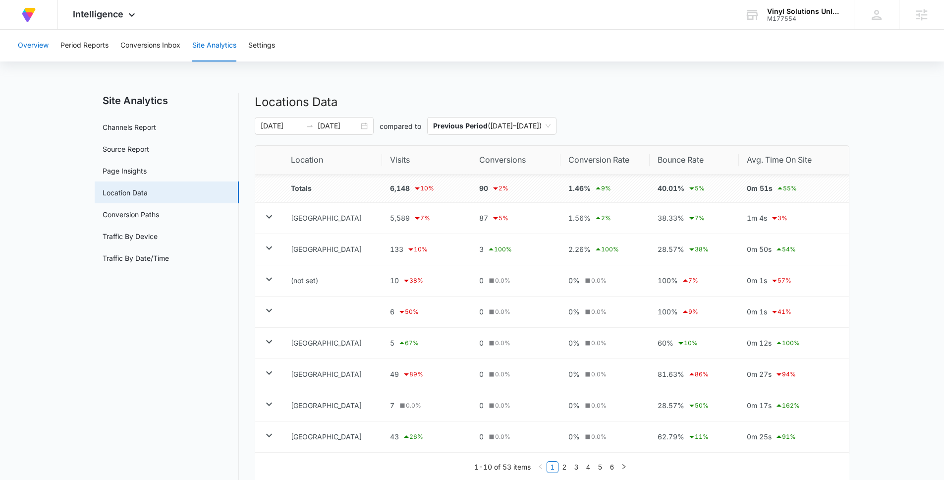
click at [36, 43] on button "Overview" at bounding box center [33, 46] width 31 height 32
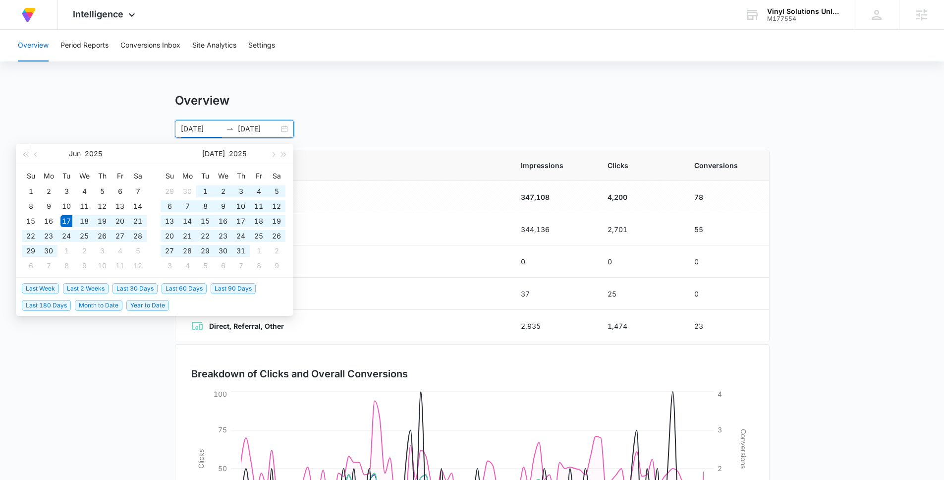
click at [203, 128] on input "[DATE]" at bounding box center [201, 128] width 41 height 11
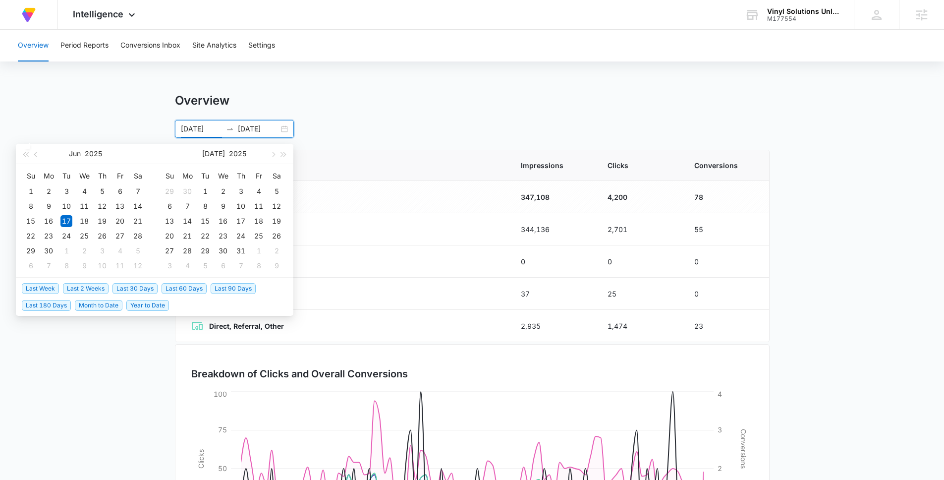
click at [138, 285] on span "Last 30 Days" at bounding box center [134, 288] width 45 height 11
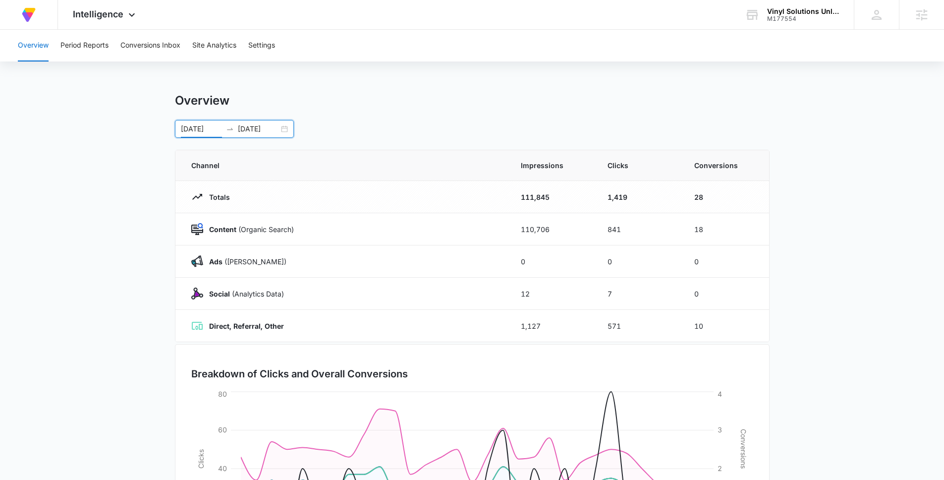
click at [201, 131] on input "[DATE]" at bounding box center [201, 128] width 41 height 11
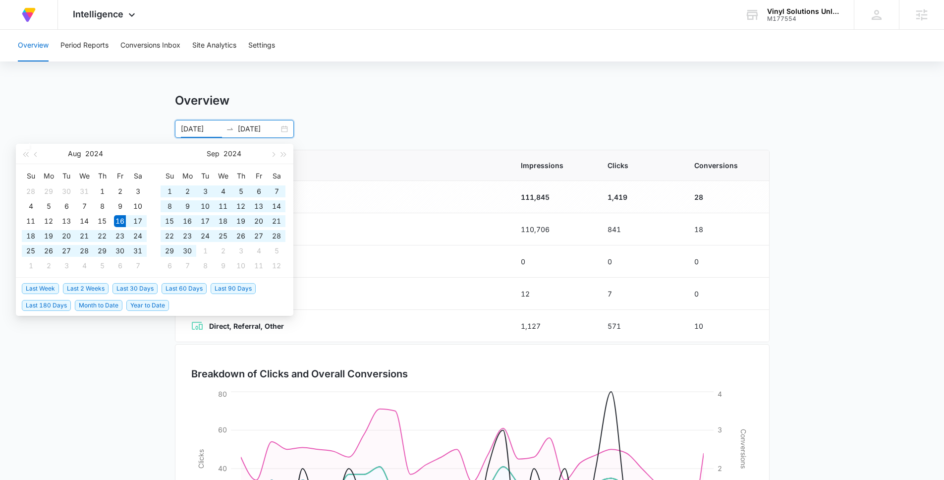
type input "[DATE]"
click at [271, 126] on input "[DATE]" at bounding box center [258, 128] width 41 height 11
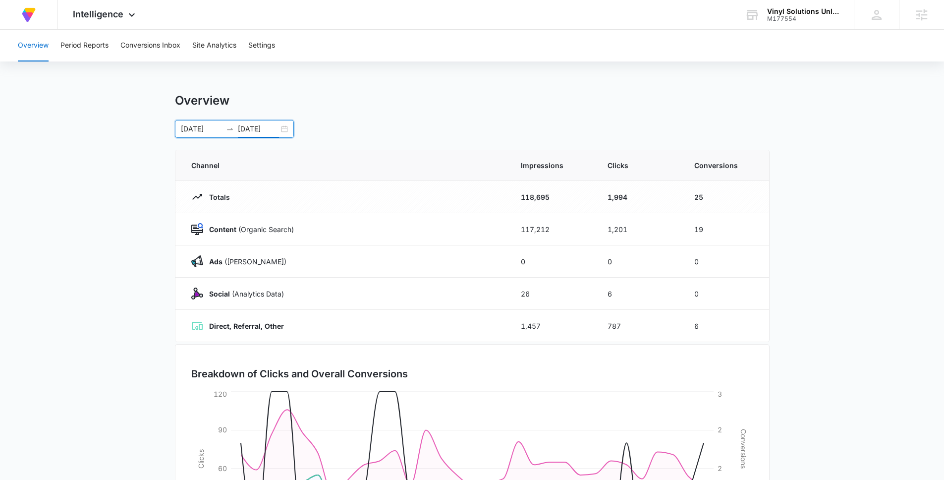
type input "[DATE]"
click at [195, 135] on div "[DATE] [DATE]" at bounding box center [234, 129] width 119 height 18
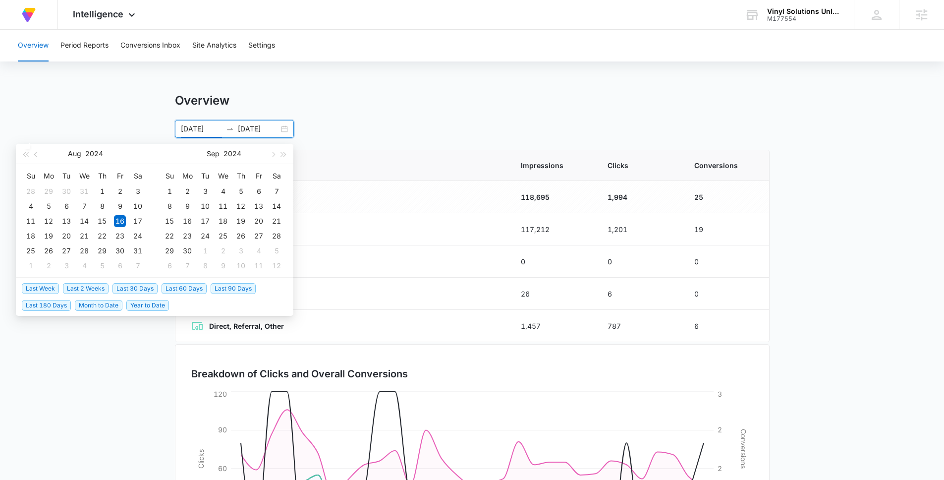
click at [147, 290] on span "Last 30 Days" at bounding box center [134, 288] width 45 height 11
type input "[DATE]"
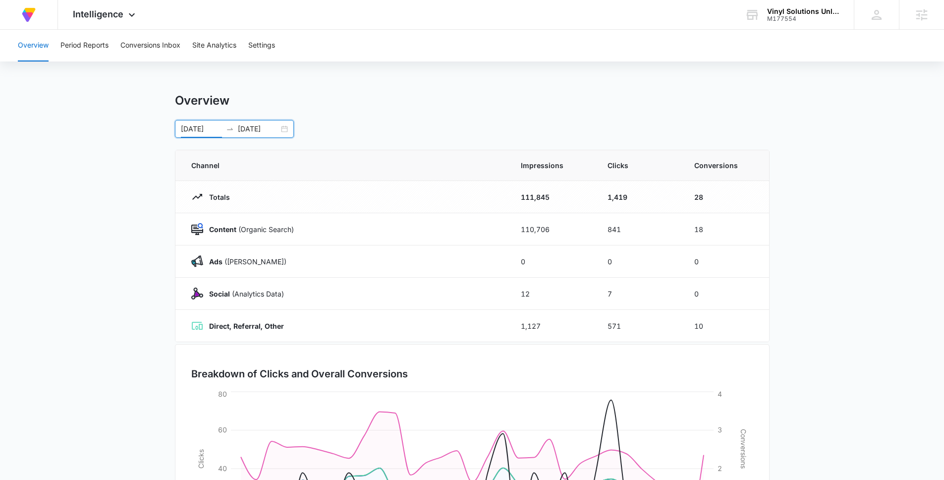
click at [104, 180] on main "Overview [DATE] [DATE] [DATE] Su Mo Tu We Th Fr Sa 27 28 29 30 31 1 2 3 4 5 6 7…" at bounding box center [472, 353] width 944 height 520
click at [683, 235] on td "18" at bounding box center [725, 229] width 87 height 32
drag, startPoint x: 518, startPoint y: 229, endPoint x: 561, endPoint y: 225, distance: 42.8
click at [561, 225] on td "110,706" at bounding box center [552, 229] width 87 height 32
drag, startPoint x: 607, startPoint y: 230, endPoint x: 716, endPoint y: 210, distance: 110.4
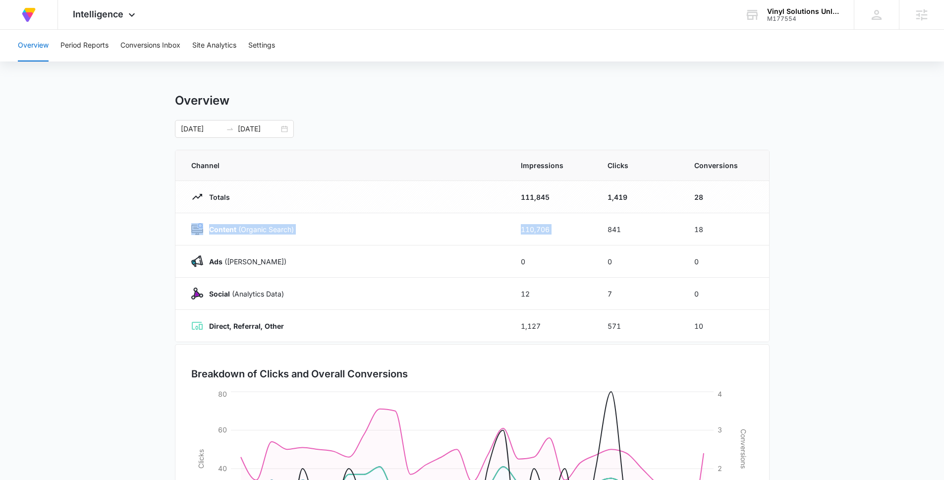
click at [716, 210] on tbody "Totals 111,845 1,419 28 Content (Organic Search) 110,706 841 18 Ads ([PERSON_NA…" at bounding box center [472, 261] width 594 height 161
click at [715, 238] on td "18" at bounding box center [725, 229] width 87 height 32
click at [830, 224] on main "Overview [DATE] [DATE] [DATE] Su Mo Tu We Th Fr Sa 27 28 29 30 31 1 2 3 4 5 6 7…" at bounding box center [472, 353] width 944 height 520
click at [251, 128] on input "[DATE]" at bounding box center [258, 128] width 41 height 11
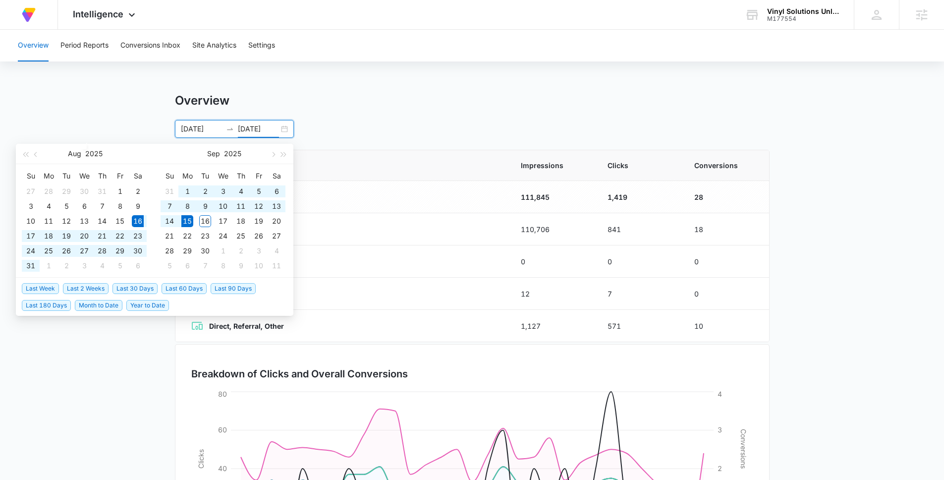
type input "[DATE]"
click at [148, 286] on span "Last 30 Days" at bounding box center [134, 288] width 45 height 11
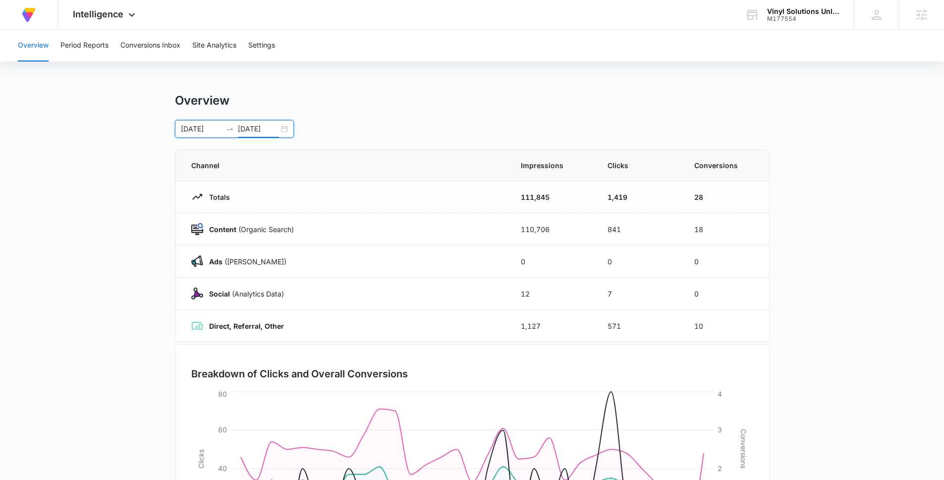
click at [148, 286] on main "Overview [DATE] [DATE] [DATE] Su Mo Tu We Th Fr Sa 27 28 29 30 31 1 2 3 4 5 6 7…" at bounding box center [472, 353] width 944 height 520
click at [695, 230] on td "18" at bounding box center [725, 229] width 87 height 32
drag, startPoint x: 695, startPoint y: 230, endPoint x: 709, endPoint y: 230, distance: 14.4
click at [709, 230] on td "18" at bounding box center [725, 229] width 87 height 32
click at [710, 230] on td "18" at bounding box center [725, 229] width 87 height 32
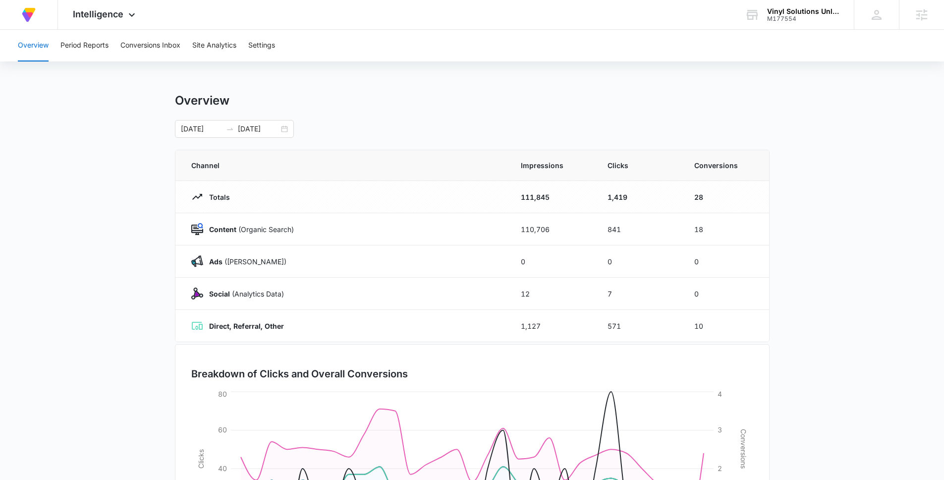
click at [87, 122] on main "Overview [DATE] [DATE] [DATE] Su Mo Tu We Th Fr Sa 27 28 29 30 31 1 2 3 4 5 6 7…" at bounding box center [472, 353] width 944 height 520
click at [86, 53] on button "Period Reports" at bounding box center [84, 46] width 48 height 32
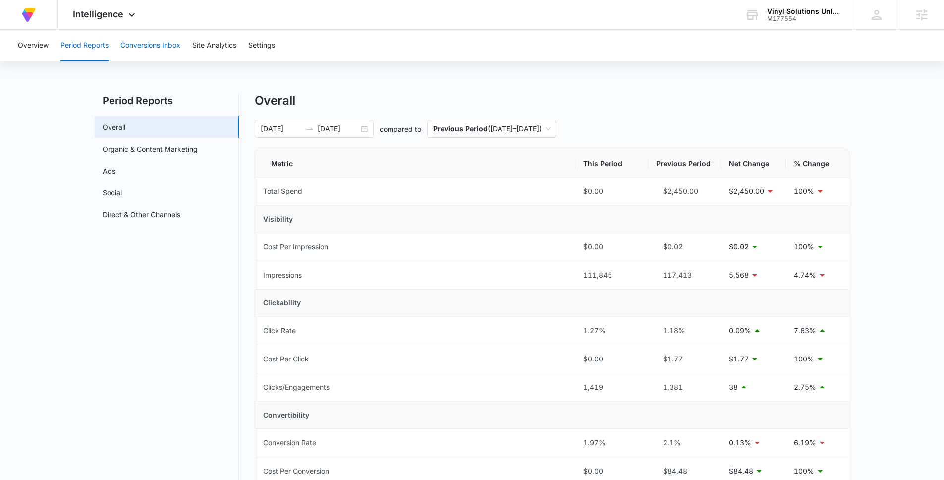
click at [151, 48] on button "Conversions Inbox" at bounding box center [150, 46] width 60 height 32
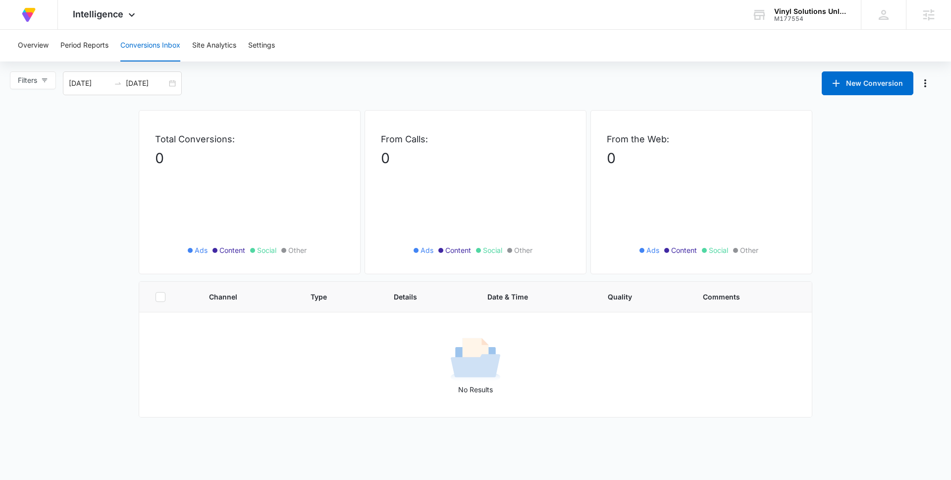
click at [197, 88] on div "Filters [DATE] [DATE] New Conversion" at bounding box center [475, 83] width 951 height 24
click at [142, 85] on input "[DATE]" at bounding box center [146, 83] width 41 height 11
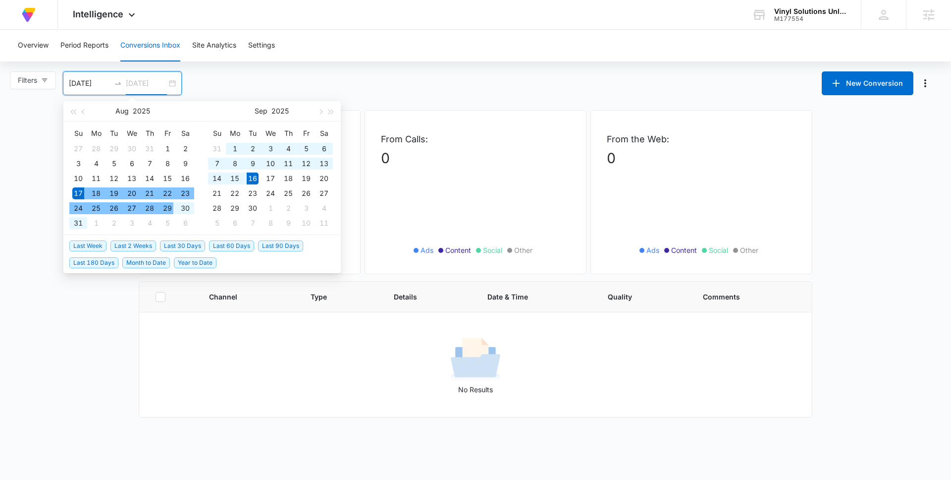
type input "[DATE]"
click at [175, 242] on span "Last 30 Days" at bounding box center [182, 245] width 45 height 11
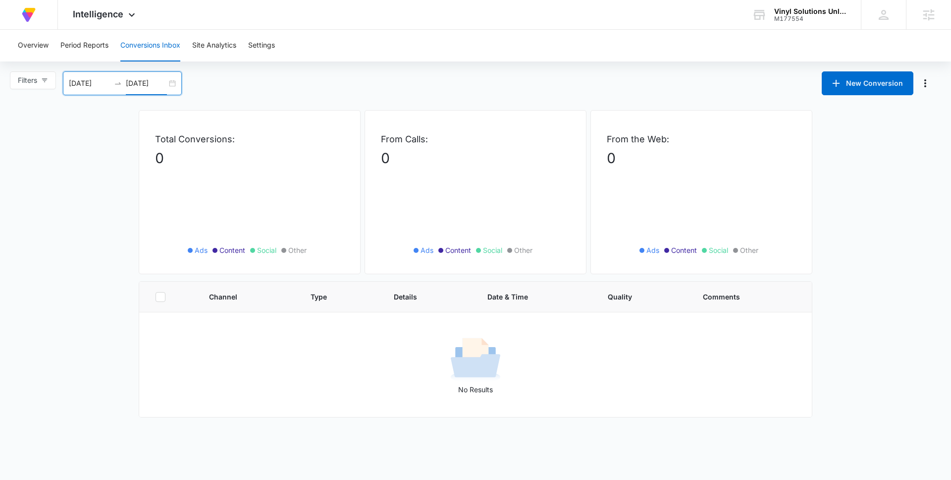
click at [80, 214] on main "Filters [DATE] [DATE] New Conversion [DATE] Su Mo Tu We Th Fr Sa 27 28 29 30 31…" at bounding box center [475, 244] width 951 height 346
click at [32, 45] on button "Overview" at bounding box center [33, 46] width 31 height 32
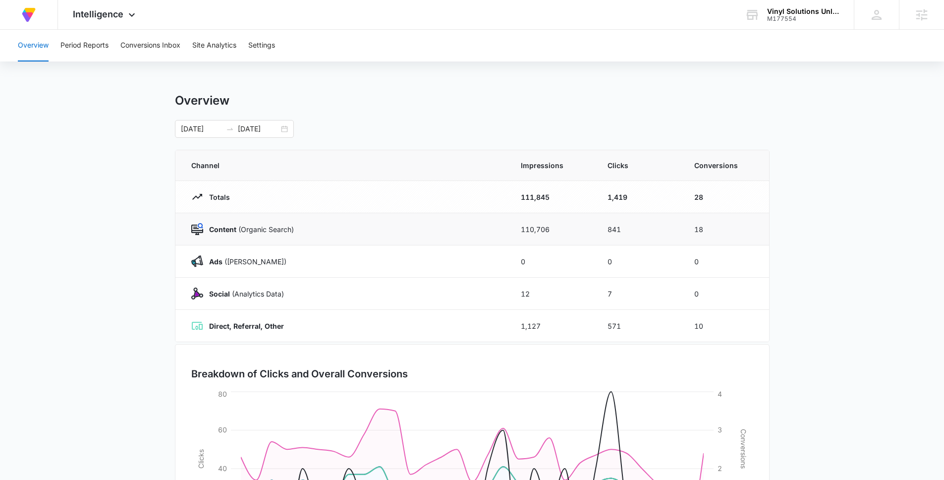
click at [697, 231] on td "18" at bounding box center [725, 229] width 87 height 32
click at [539, 230] on td "110,706" at bounding box center [552, 229] width 87 height 32
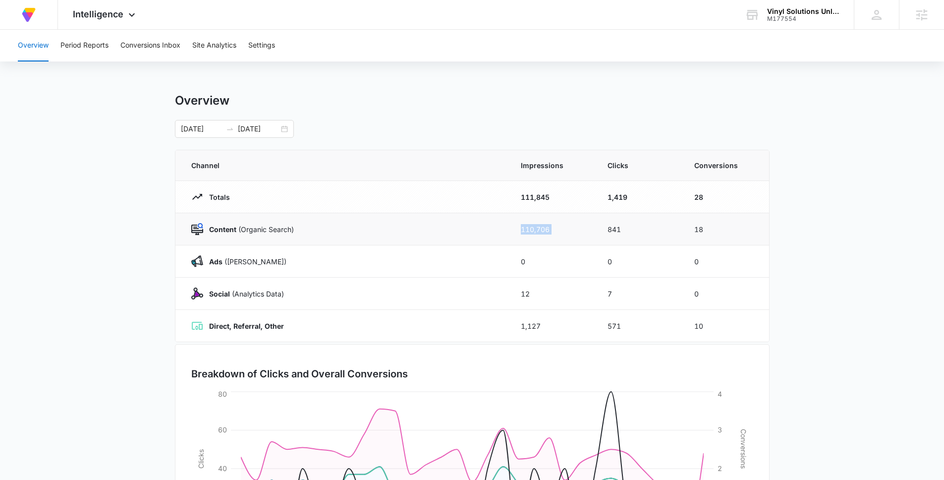
click at [551, 229] on td "110,706" at bounding box center [552, 229] width 87 height 32
drag, startPoint x: 553, startPoint y: 229, endPoint x: 511, endPoint y: 230, distance: 41.1
click at [511, 229] on td "110,706" at bounding box center [552, 229] width 87 height 32
click at [542, 228] on td "110,706" at bounding box center [552, 229] width 87 height 32
click at [532, 235] on td "110,706" at bounding box center [552, 229] width 87 height 32
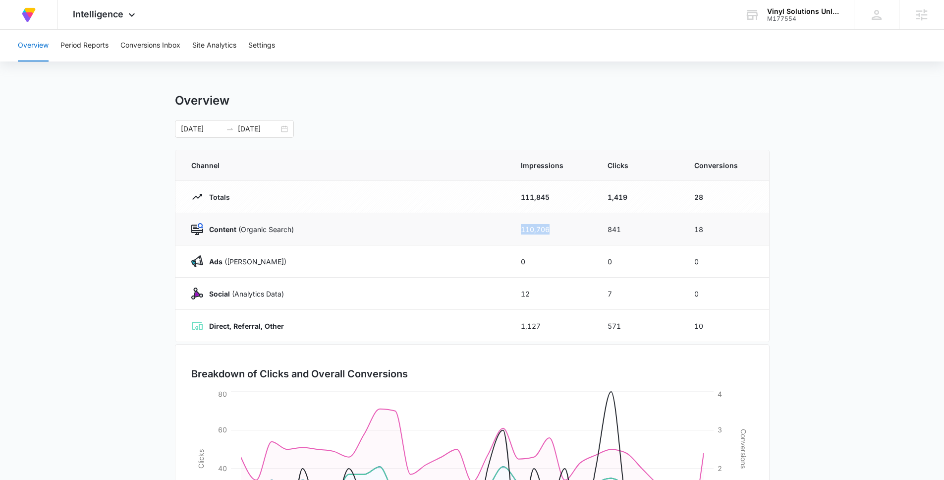
drag, startPoint x: 518, startPoint y: 231, endPoint x: 550, endPoint y: 230, distance: 31.7
click at [550, 230] on td "110,706" at bounding box center [552, 229] width 87 height 32
click at [613, 228] on td "841" at bounding box center [639, 229] width 87 height 32
click at [697, 231] on td "18" at bounding box center [725, 229] width 87 height 32
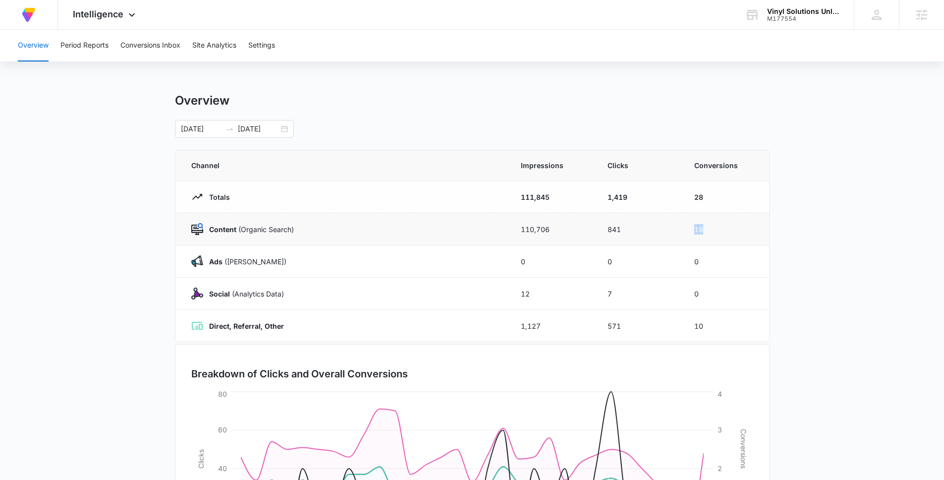
click at [697, 231] on td "18" at bounding box center [725, 229] width 87 height 32
click at [703, 232] on td "18" at bounding box center [725, 229] width 87 height 32
drag, startPoint x: 706, startPoint y: 232, endPoint x: 690, endPoint y: 232, distance: 16.4
click at [690, 232] on td "18" at bounding box center [725, 229] width 87 height 32
click at [702, 230] on td "18" at bounding box center [725, 229] width 87 height 32
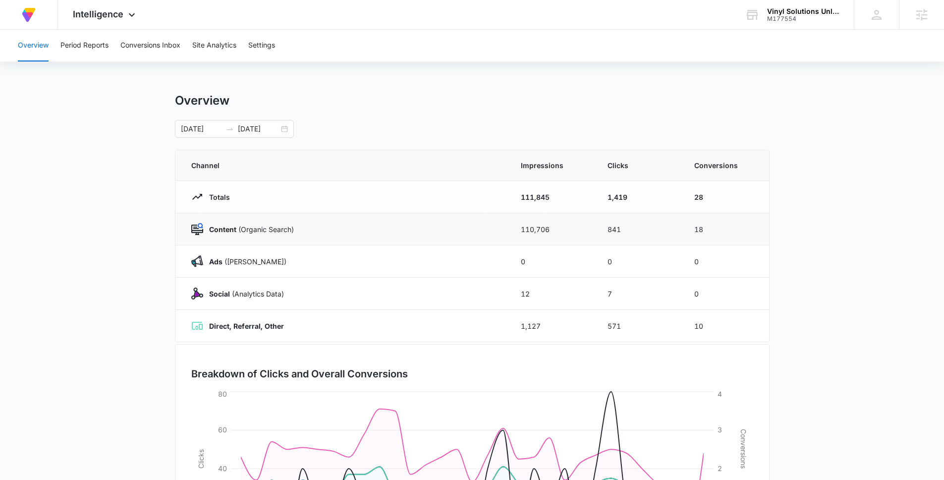
click at [695, 229] on td "18" at bounding box center [725, 229] width 87 height 32
click at [693, 195] on td "28" at bounding box center [725, 197] width 87 height 32
click at [700, 227] on td "18" at bounding box center [725, 229] width 87 height 32
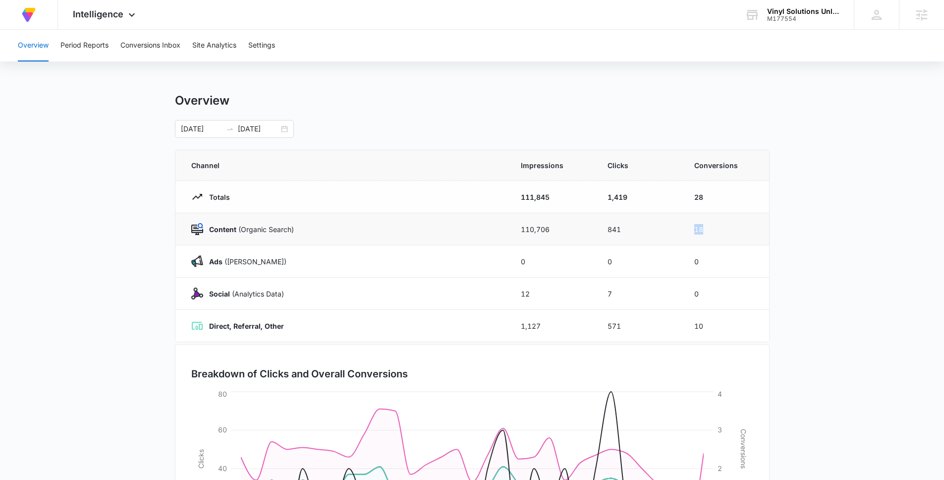
click at [743, 232] on td "18" at bounding box center [725, 229] width 87 height 32
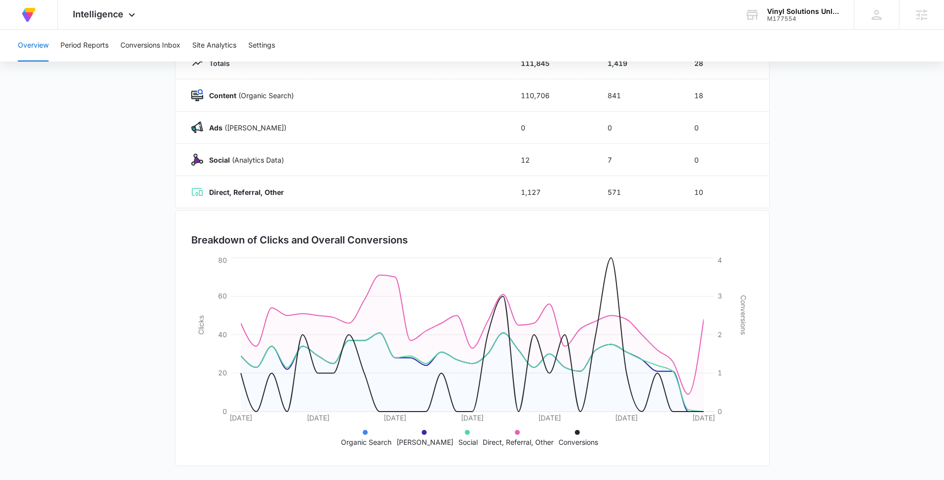
click at [87, 159] on main "Overview [DATE] [DATE] Channel Impressions Clicks Conversions Totals 111,845 1,…" at bounding box center [472, 219] width 944 height 520
click at [79, 50] on button "Period Reports" at bounding box center [84, 46] width 48 height 32
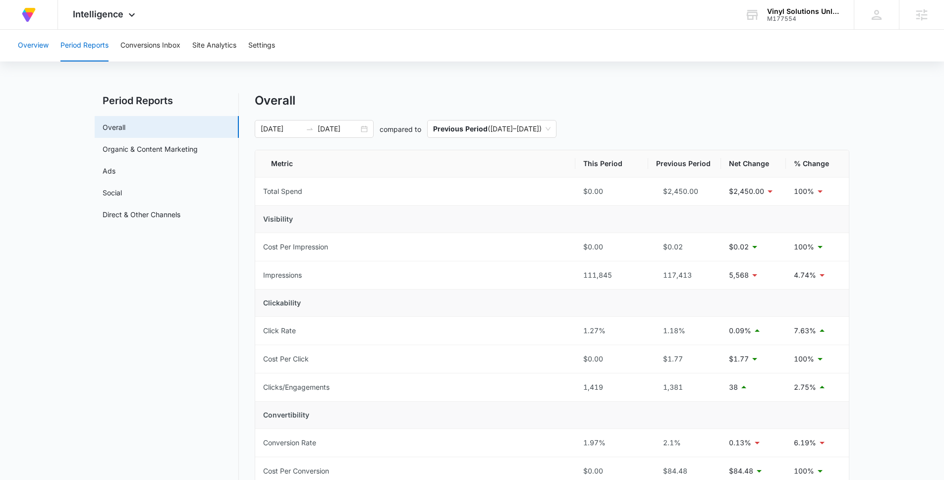
click at [35, 49] on button "Overview" at bounding box center [33, 46] width 31 height 32
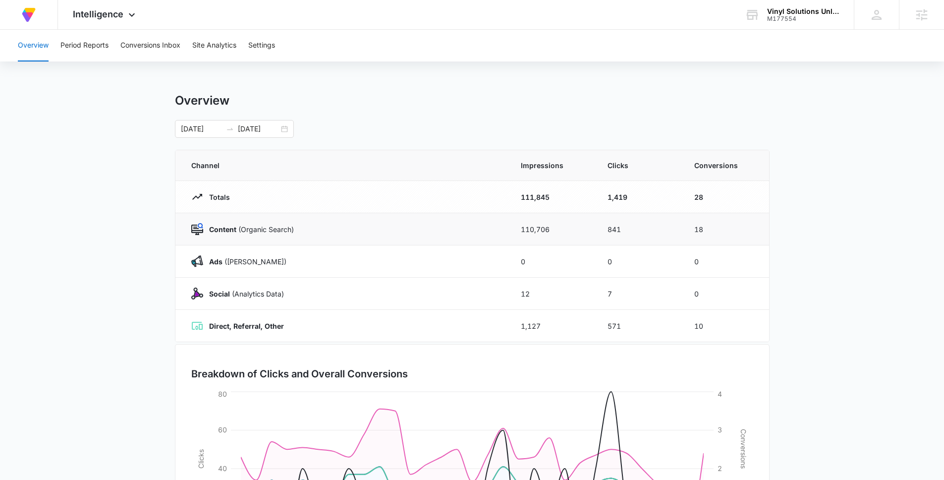
click at [698, 230] on td "18" at bounding box center [725, 229] width 87 height 32
click at [816, 234] on main "Overview [DATE] [DATE] Channel Impressions Clicks Conversions Totals 111,845 1,…" at bounding box center [472, 353] width 944 height 520
click at [101, 51] on button "Period Reports" at bounding box center [84, 46] width 48 height 32
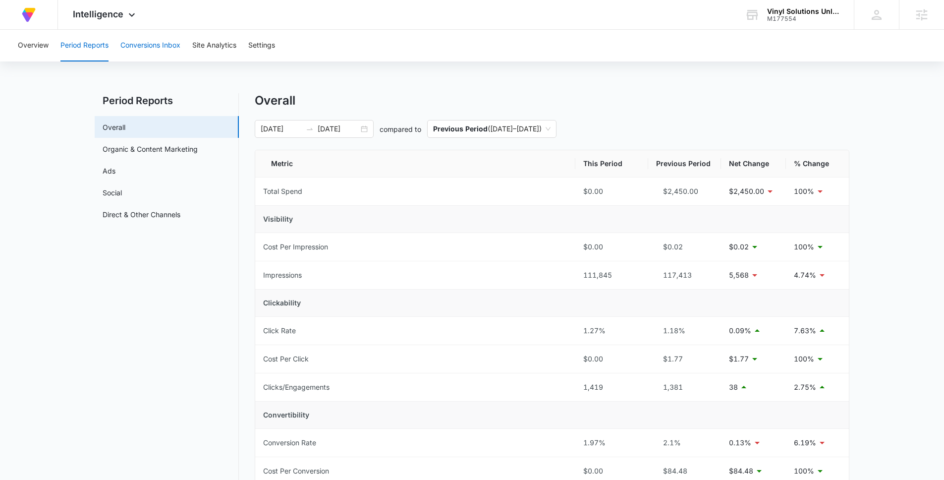
click at [133, 51] on button "Conversions Inbox" at bounding box center [150, 46] width 60 height 32
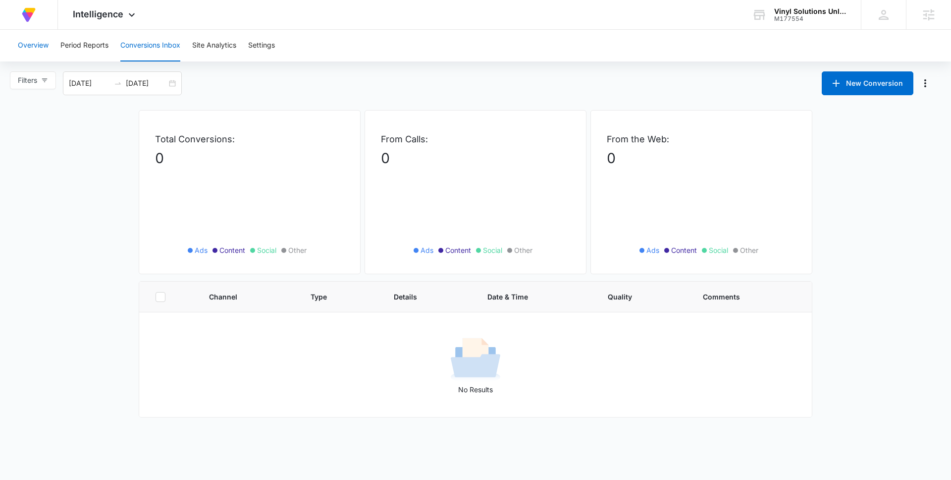
click at [25, 53] on button "Overview" at bounding box center [33, 46] width 31 height 32
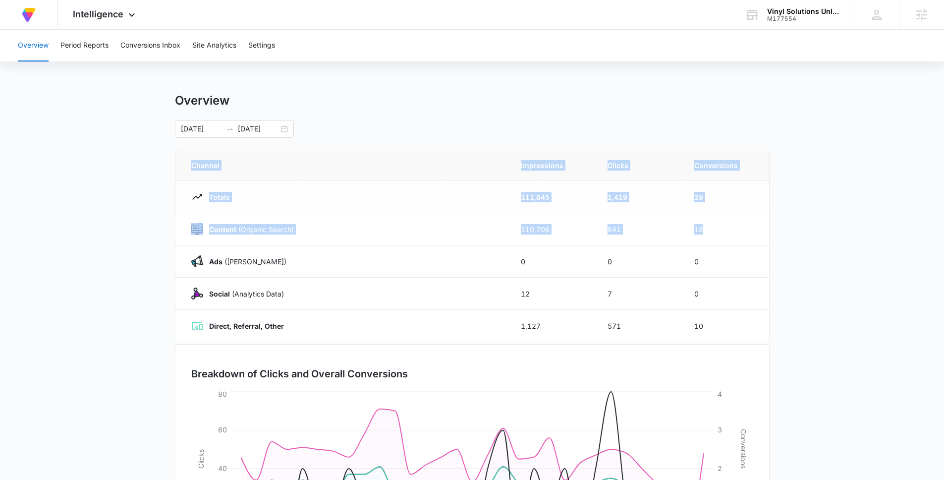
drag, startPoint x: 723, startPoint y: 231, endPoint x: 172, endPoint y: 225, distance: 550.6
click at [172, 224] on main "Overview [DATE] [DATE] Channel Impressions Clicks Conversions Totals 111,845 1,…" at bounding box center [472, 353] width 944 height 520
click at [163, 223] on main "Overview [DATE] [DATE] Channel Impressions Clicks Conversions Totals 111,845 1,…" at bounding box center [472, 353] width 944 height 520
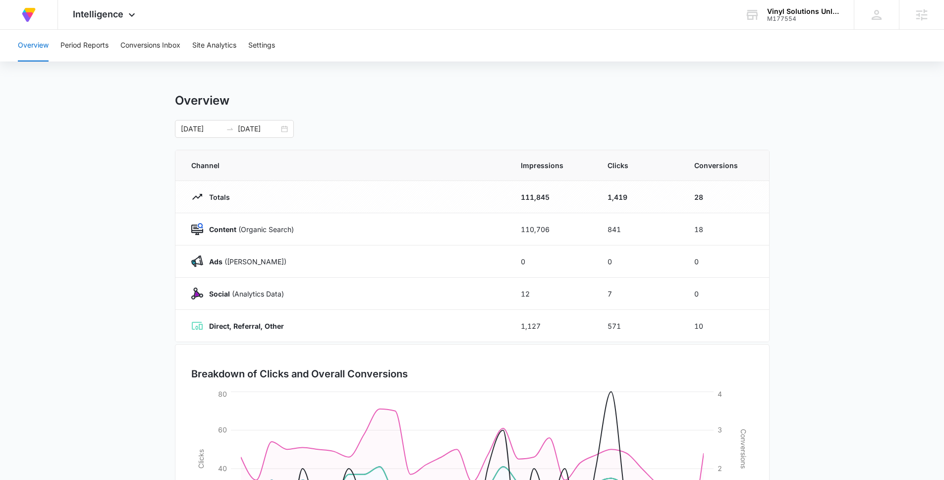
click at [416, 116] on div "Overview [DATE] [DATE]" at bounding box center [472, 115] width 595 height 45
click at [751, 239] on td "18" at bounding box center [725, 229] width 87 height 32
click at [431, 344] on div "Breakdown of Clicks and Overall Conversions [DATE] [DATE] [DATE] [DATE] [DATE] …" at bounding box center [472, 472] width 595 height 256
click at [97, 238] on main "Overview [DATE] [DATE] Channel Impressions Clicks Conversions Totals 111,845 1,…" at bounding box center [472, 353] width 944 height 520
click at [390, 111] on div "Overview [DATE] [DATE]" at bounding box center [472, 115] width 595 height 45
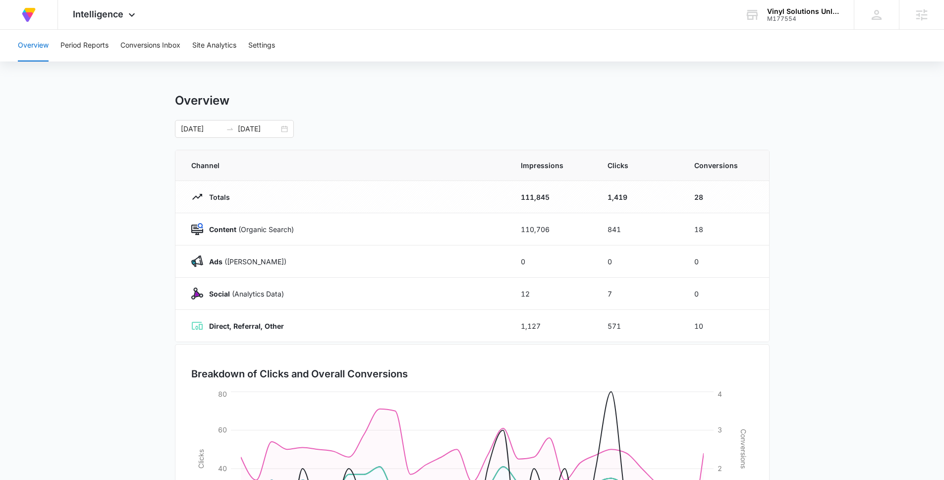
click at [809, 245] on main "Overview [DATE] [DATE] Channel Impressions Clicks Conversions Totals 111,845 1,…" at bounding box center [472, 353] width 944 height 520
click at [446, 342] on div "Breakdown of Clicks and Overall Conversions [DATE] [DATE] [DATE] [DATE] [DATE] …" at bounding box center [472, 472] width 595 height 260
click at [132, 206] on main "Overview [DATE] [DATE] Channel Impressions Clicks Conversions Totals 111,845 1,…" at bounding box center [472, 353] width 944 height 520
click at [463, 105] on div "Overview" at bounding box center [472, 100] width 595 height 15
click at [814, 251] on main "Overview [DATE] [DATE] Channel Impressions Clicks Conversions Totals 111,845 1,…" at bounding box center [472, 353] width 944 height 520
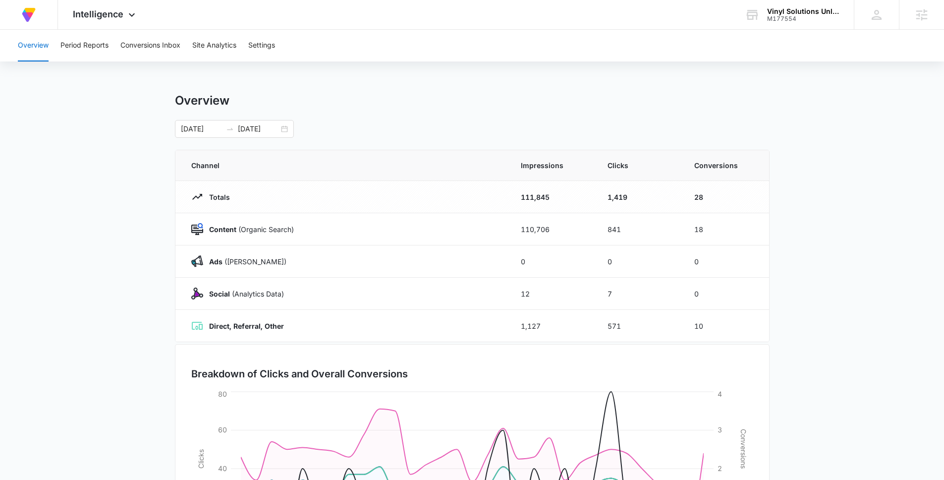
click at [433, 343] on div "Breakdown of Clicks and Overall Conversions [DATE] [DATE] [DATE] [DATE] [DATE] …" at bounding box center [472, 472] width 595 height 260
click at [118, 246] on main "Overview [DATE] [DATE] Channel Impressions Clicks Conversions Totals 111,845 1,…" at bounding box center [472, 353] width 944 height 520
click at [421, 127] on div "[DATE] [DATE]" at bounding box center [472, 129] width 595 height 18
click at [775, 236] on main "Overview [DATE] [DATE] Channel Impressions Clicks Conversions Totals 111,845 1,…" at bounding box center [472, 353] width 944 height 520
click at [418, 344] on div "Breakdown of Clicks and Overall Conversions [DATE] [DATE] [DATE] [DATE] [DATE] …" at bounding box center [472, 472] width 595 height 256
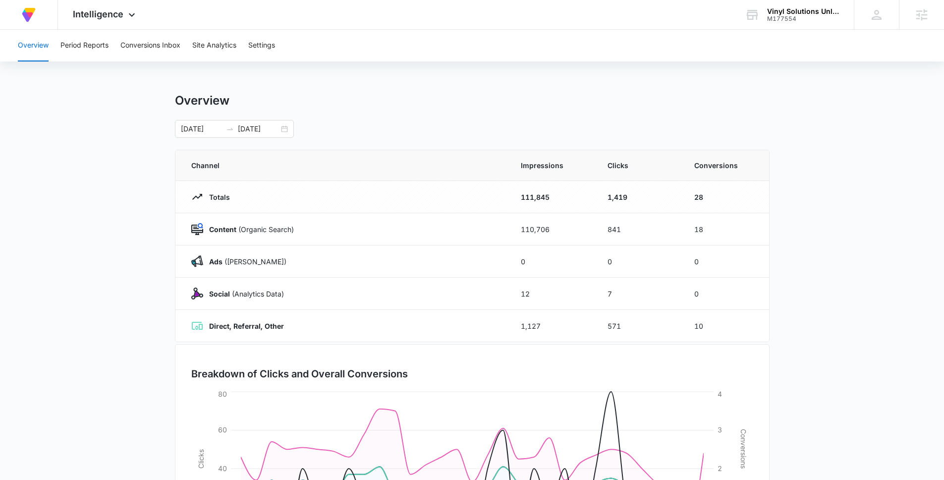
click at [127, 213] on main "Overview [DATE] [DATE] Channel Impressions Clicks Conversions Totals 111,845 1,…" at bounding box center [472, 353] width 944 height 520
click at [457, 123] on div "[DATE] [DATE]" at bounding box center [472, 129] width 595 height 18
click at [811, 224] on main "Overview [DATE] [DATE] Channel Impressions Clicks Conversions Totals 111,845 1,…" at bounding box center [472, 353] width 944 height 520
click at [429, 347] on div "Breakdown of Clicks and Overall Conversions [DATE] [DATE] [DATE] [DATE] [DATE] …" at bounding box center [472, 472] width 595 height 256
click at [117, 262] on main "Overview [DATE] [DATE] Channel Impressions Clicks Conversions Totals 111,845 1,…" at bounding box center [472, 353] width 944 height 520
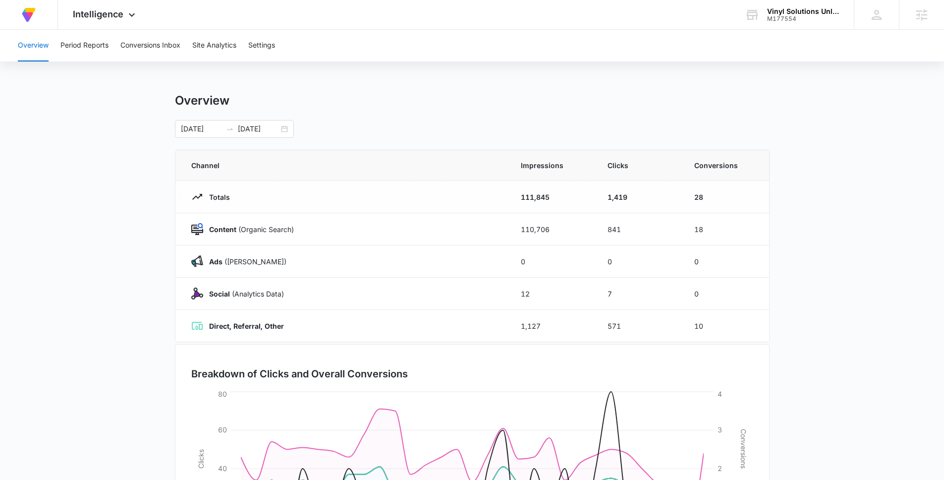
click at [428, 144] on div "Overview [DATE] [DATE] Channel Impressions Clicks Conversions Totals 111,845 1,…" at bounding box center [472, 353] width 595 height 520
click at [802, 249] on main "Overview [DATE] [DATE] Channel Impressions Clicks Conversions Totals 111,845 1,…" at bounding box center [472, 353] width 944 height 520
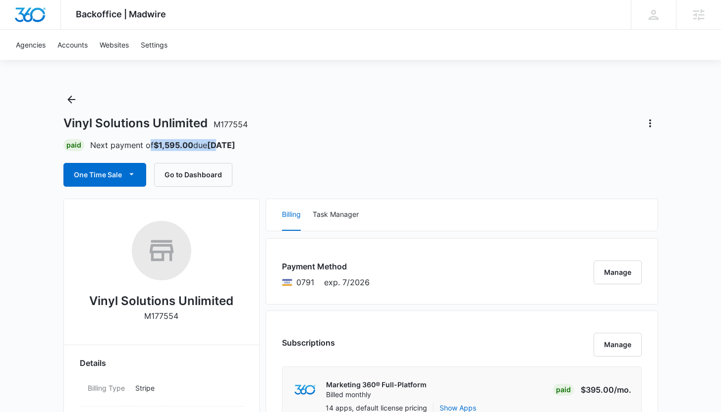
drag, startPoint x: 149, startPoint y: 148, endPoint x: 221, endPoint y: 149, distance: 72.4
click at [221, 149] on p "Next payment of $1,595.00 due Sep 18" at bounding box center [162, 145] width 145 height 12
click at [315, 160] on div "Vinyl Solutions Unlimited M177554 Paid Next payment of $1,595.00 due Sep 18 One…" at bounding box center [360, 139] width 595 height 95
